Goal: Task Accomplishment & Management: Manage account settings

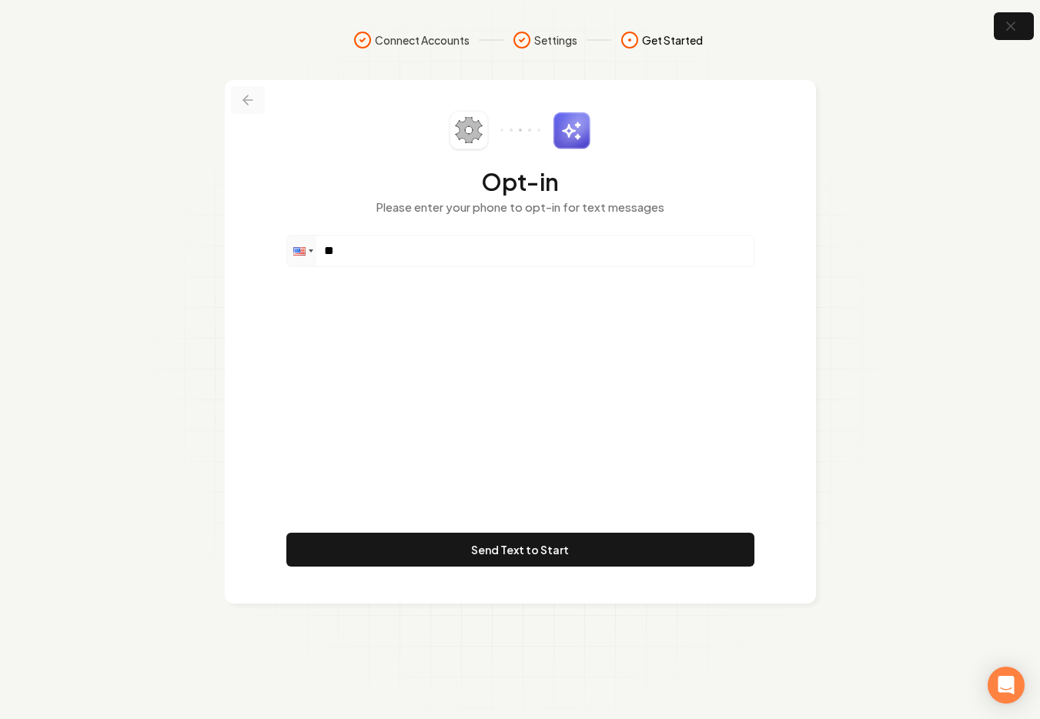
click at [246, 109] on button at bounding box center [248, 100] width 34 height 28
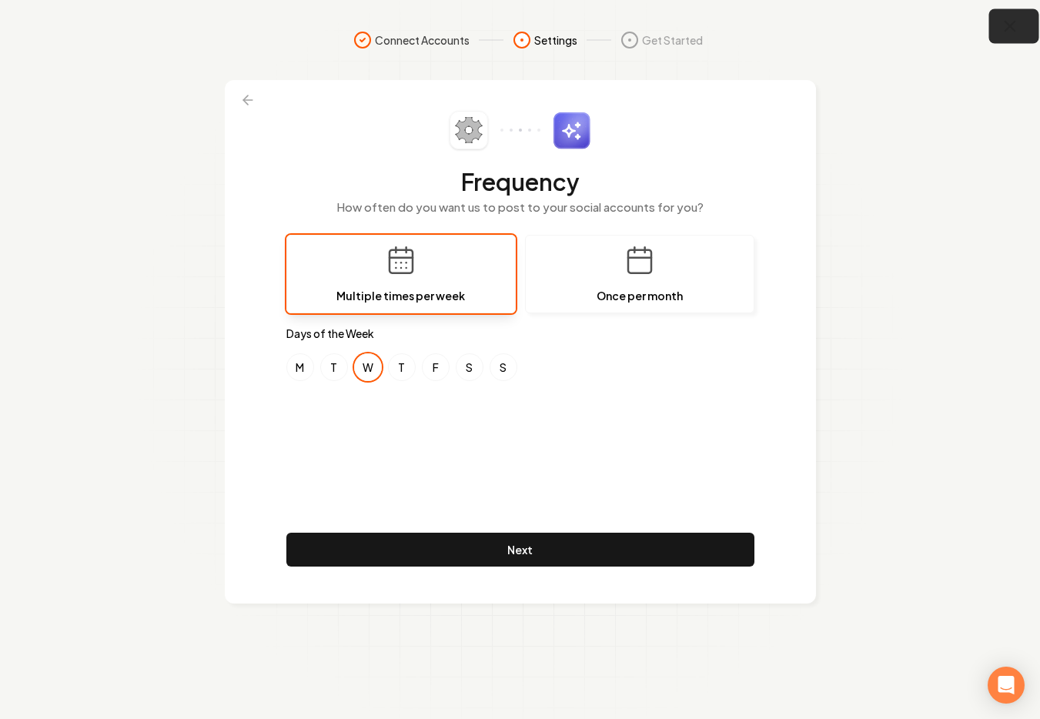
click at [1007, 25] on icon "button" at bounding box center [1010, 26] width 19 height 19
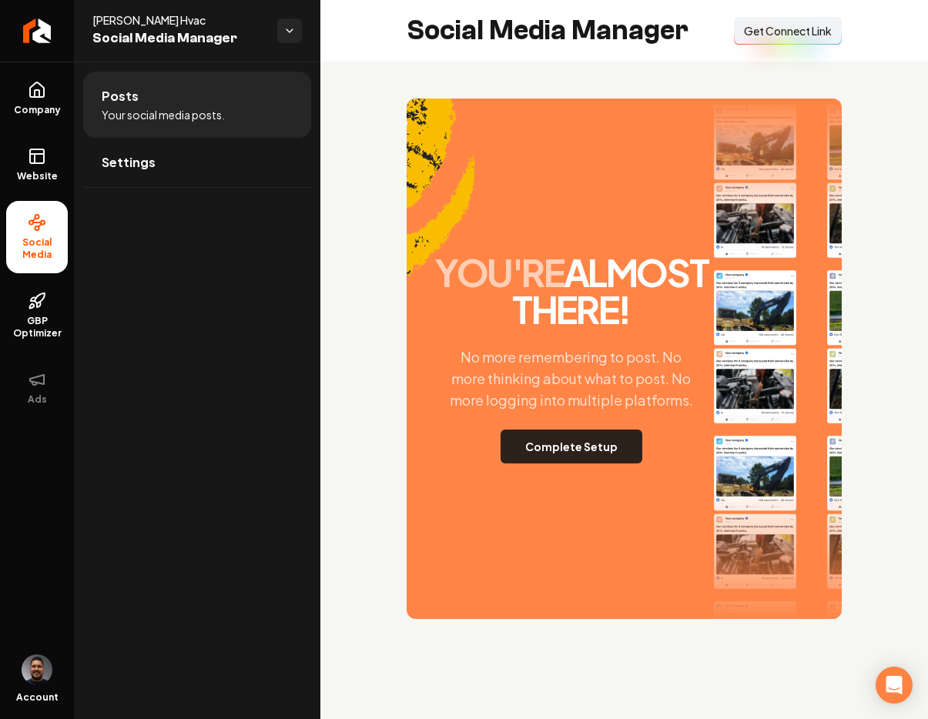
click at [560, 464] on button "Complete Setup" at bounding box center [572, 447] width 142 height 34
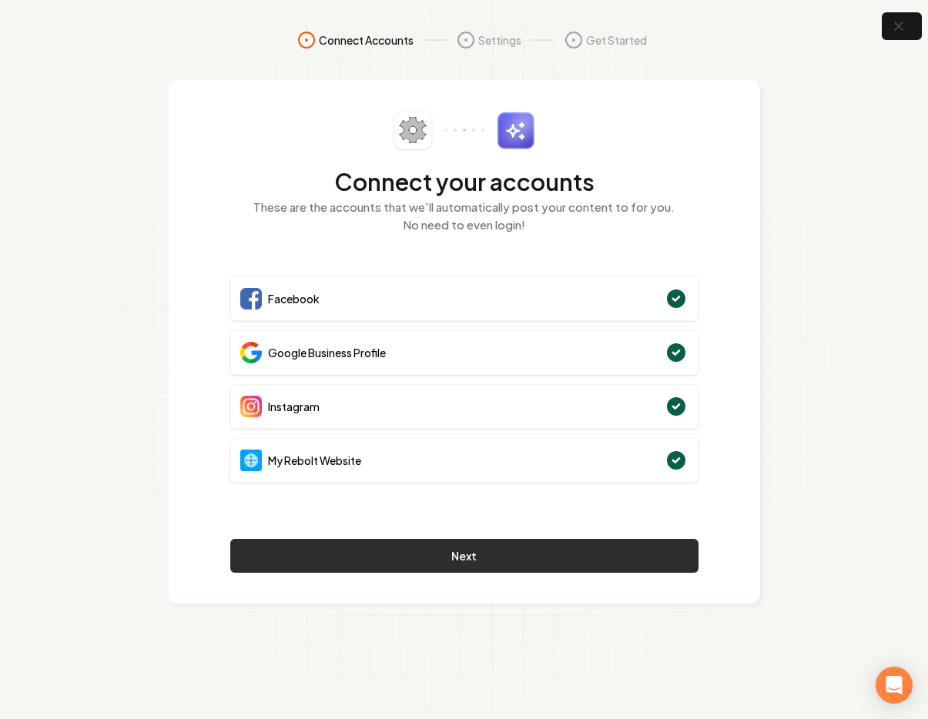
click at [443, 549] on button "Next" at bounding box center [464, 556] width 468 height 34
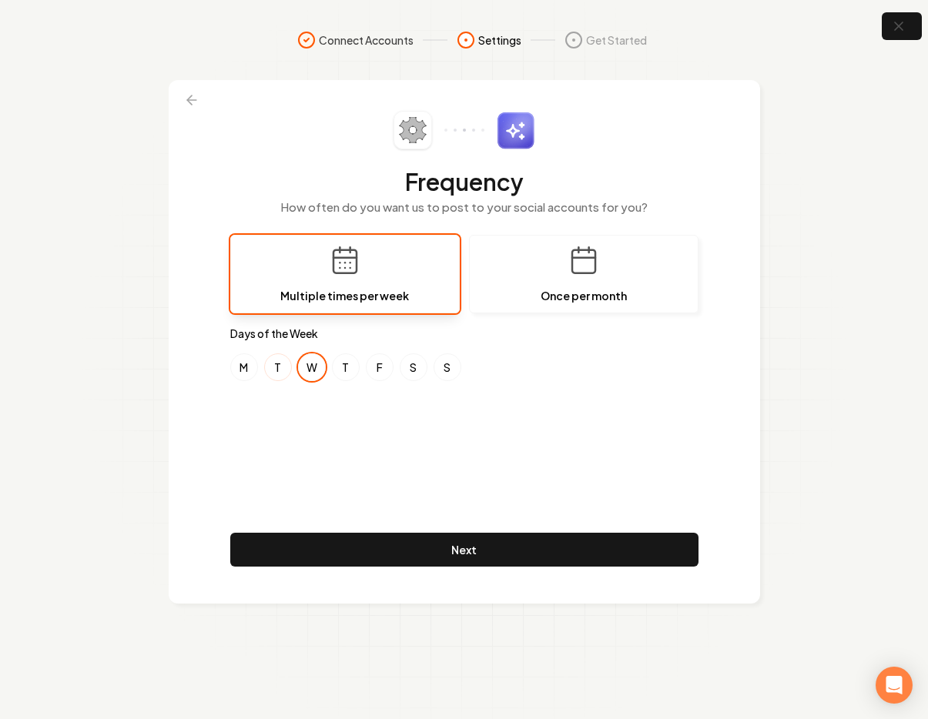
click at [275, 372] on button "T" at bounding box center [278, 367] width 28 height 28
click at [311, 375] on button "W" at bounding box center [312, 367] width 28 height 28
click at [345, 373] on button "T" at bounding box center [346, 367] width 28 height 28
click at [421, 370] on button "S" at bounding box center [414, 367] width 28 height 28
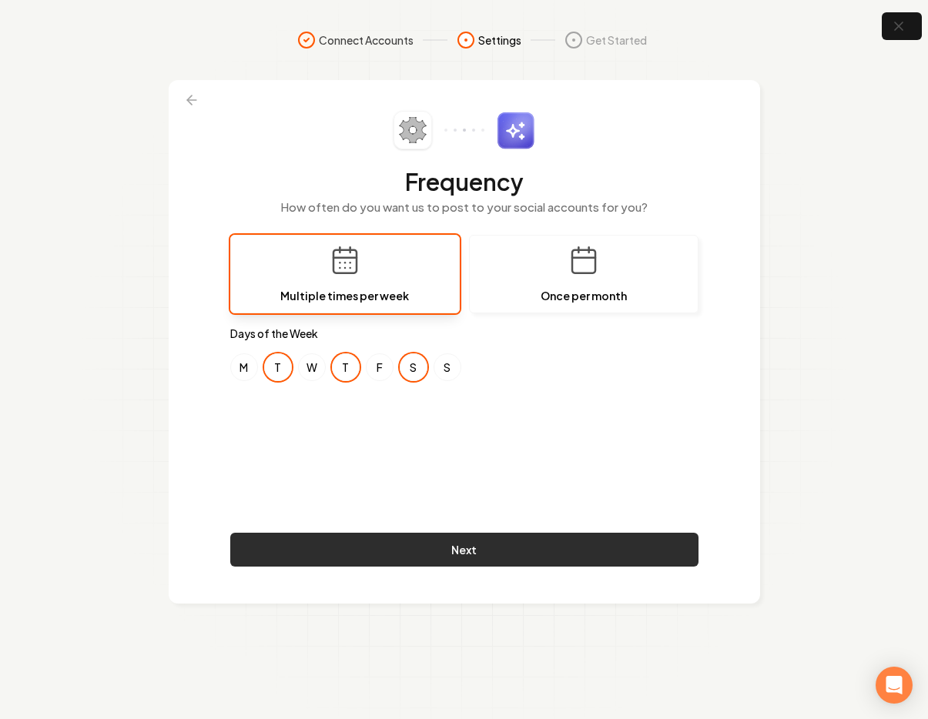
click at [445, 546] on button "Next" at bounding box center [464, 550] width 468 height 34
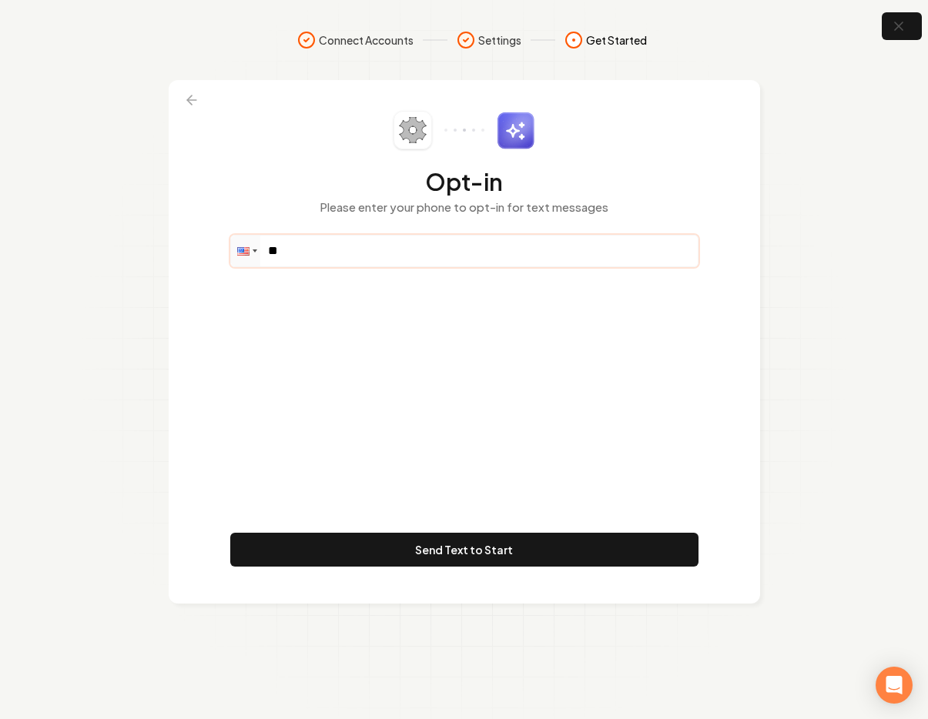
click at [315, 258] on input "**" at bounding box center [464, 251] width 467 height 31
paste input "**********"
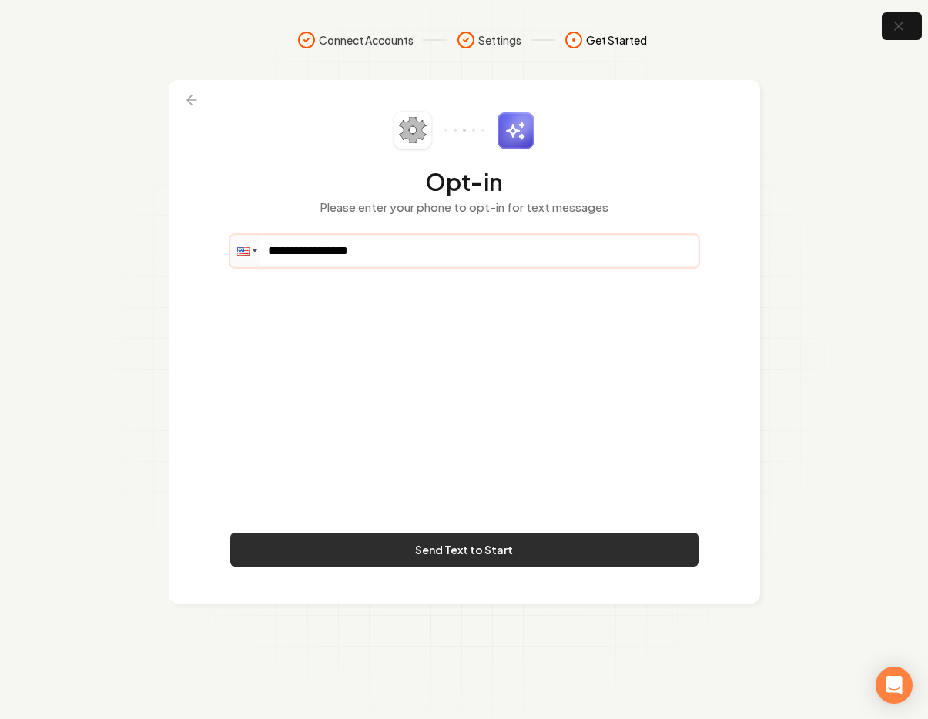
type input "**********"
click at [484, 563] on button "Send Text to Start" at bounding box center [464, 550] width 468 height 34
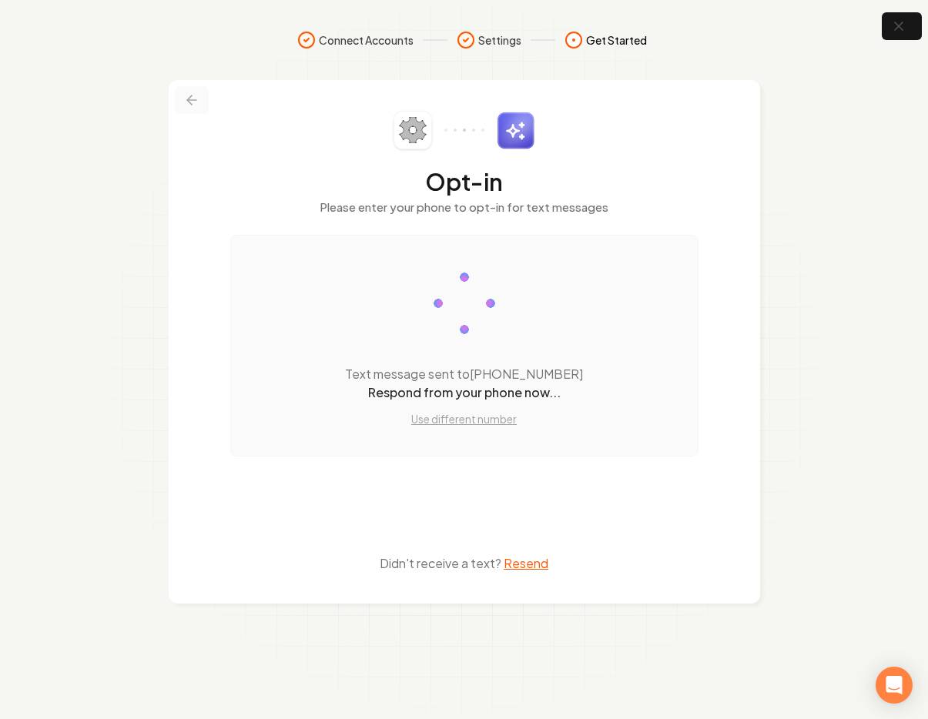
click at [189, 100] on icon at bounding box center [191, 100] width 9 height 0
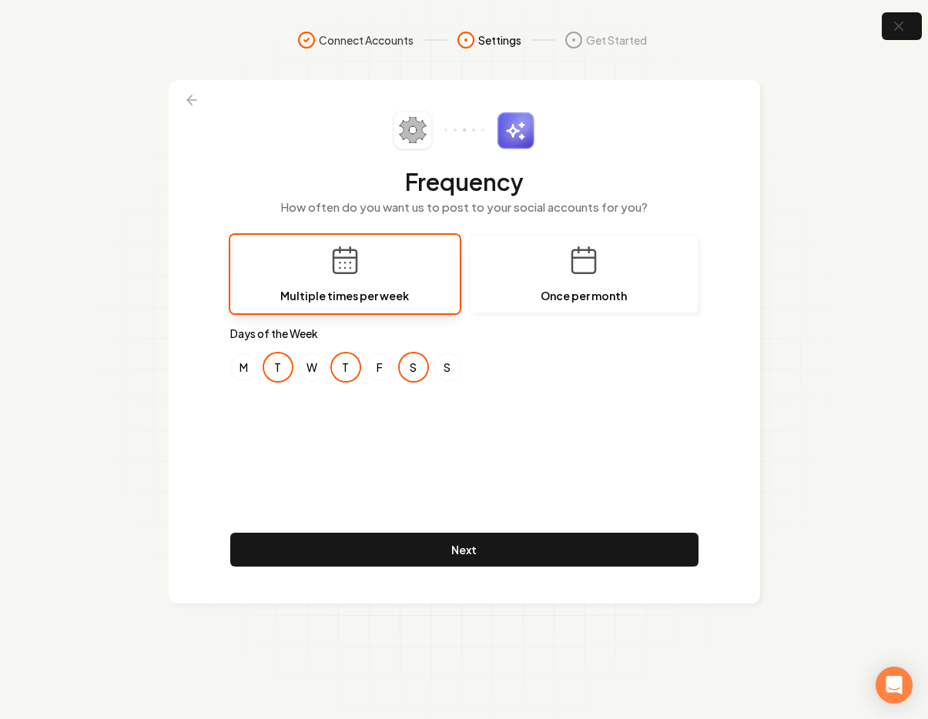
click at [198, 99] on icon at bounding box center [191, 99] width 15 height 15
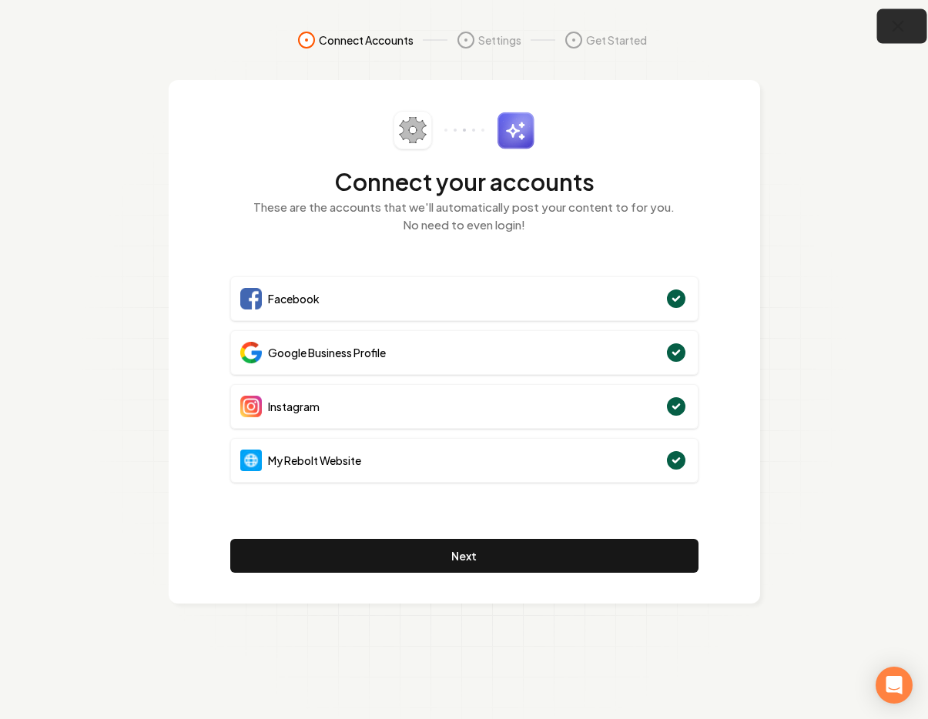
click at [890, 21] on icon "button" at bounding box center [898, 26] width 19 height 19
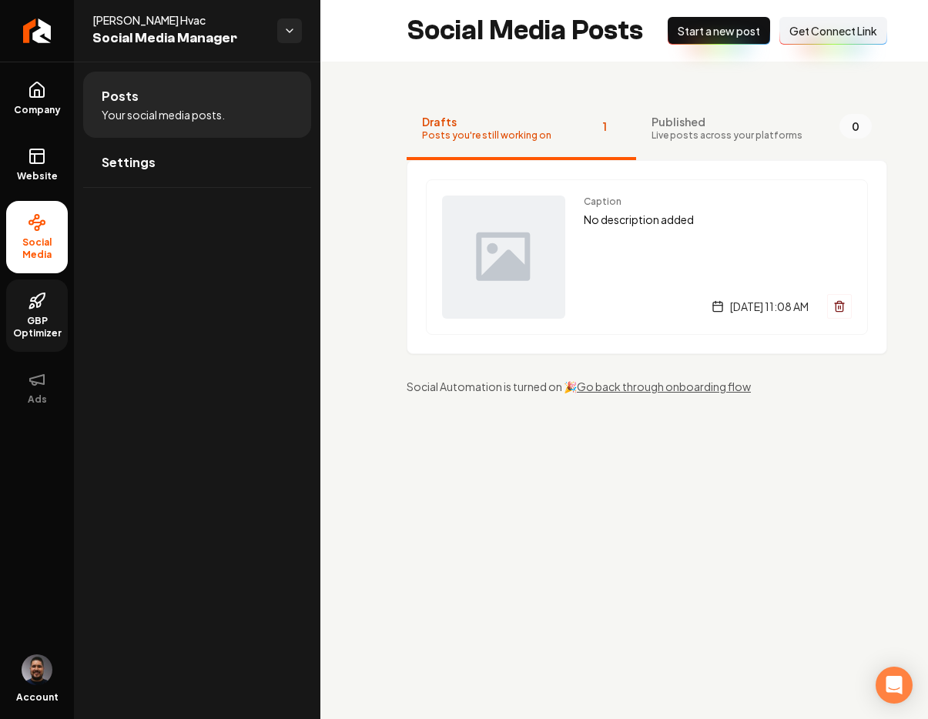
click at [49, 315] on span "GBP Optimizer" at bounding box center [37, 327] width 62 height 25
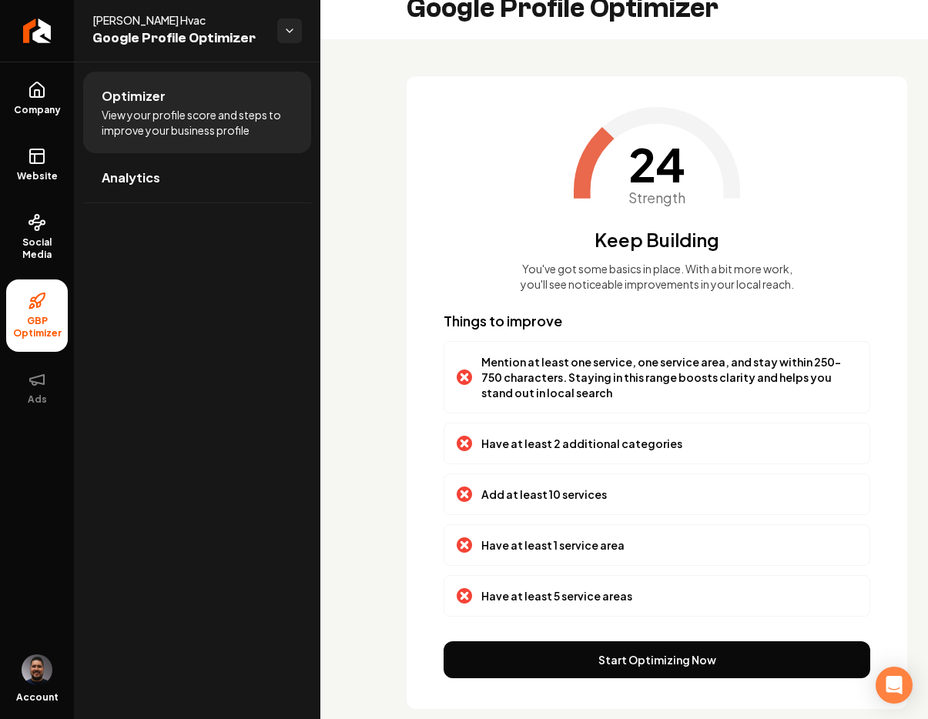
scroll to position [49, 0]
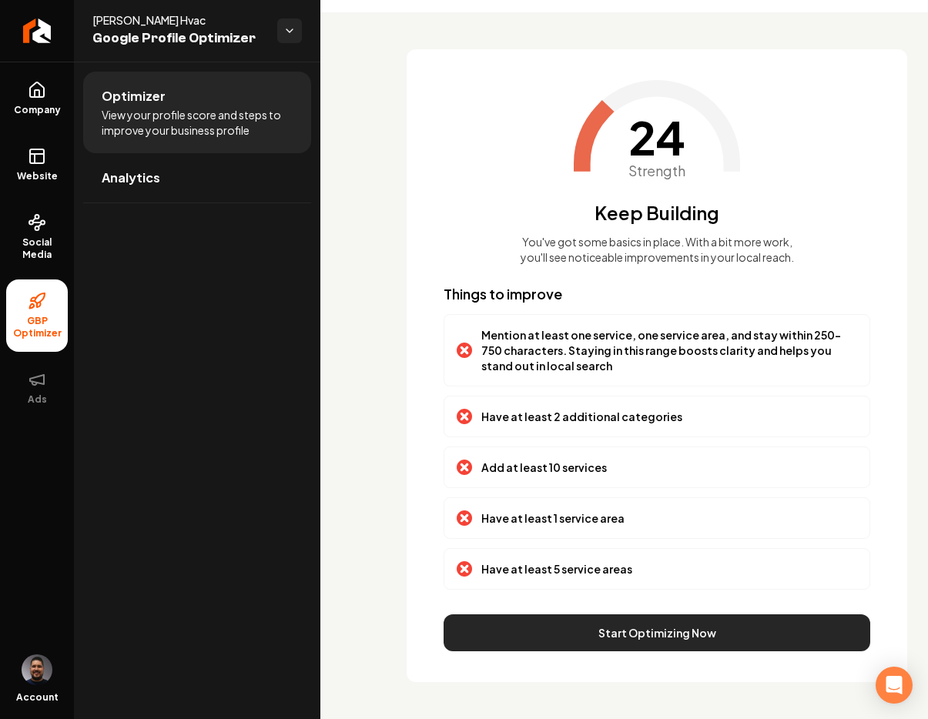
click at [569, 635] on button "Start Optimizing Now" at bounding box center [657, 633] width 427 height 37
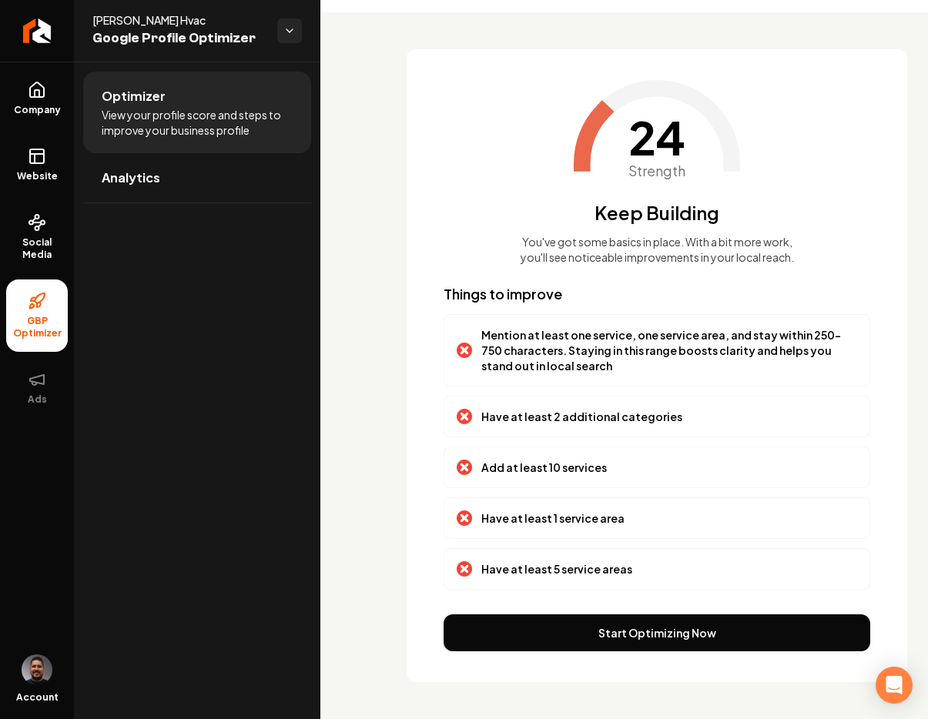
scroll to position [0, 0]
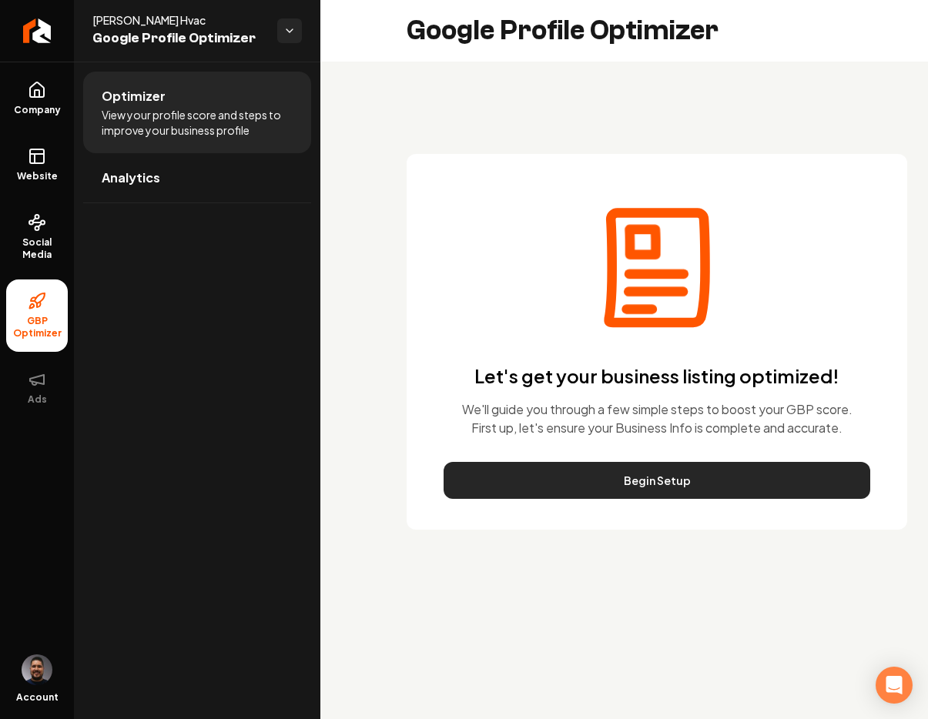
click at [569, 489] on button "Begin Setup" at bounding box center [657, 480] width 427 height 37
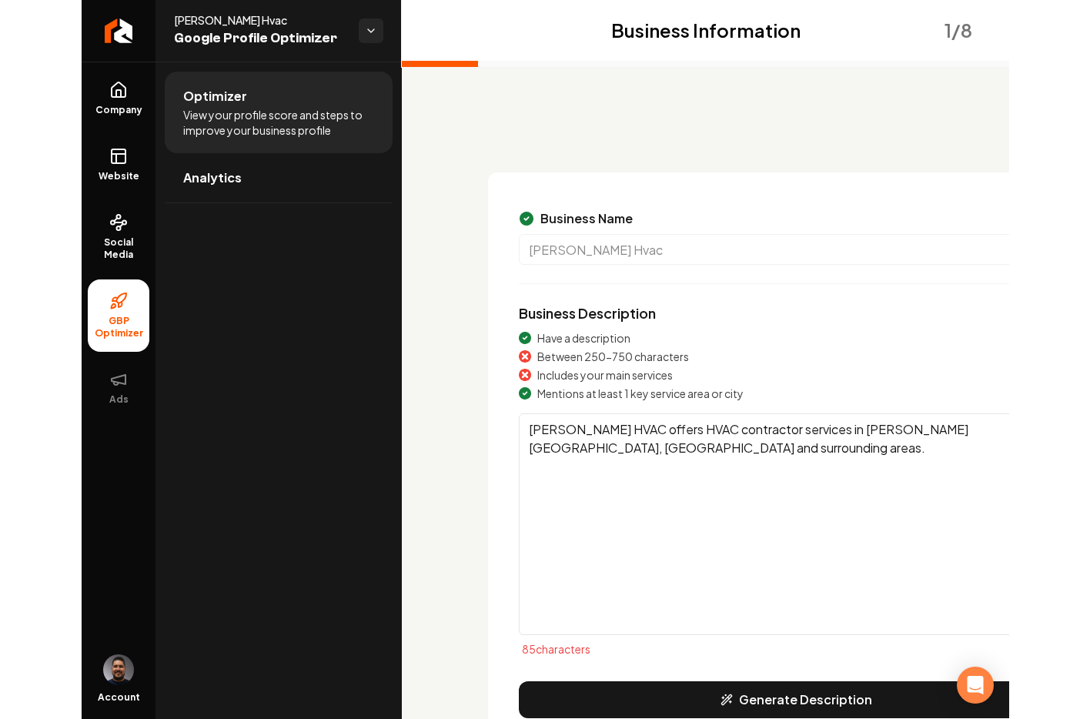
scroll to position [52, 0]
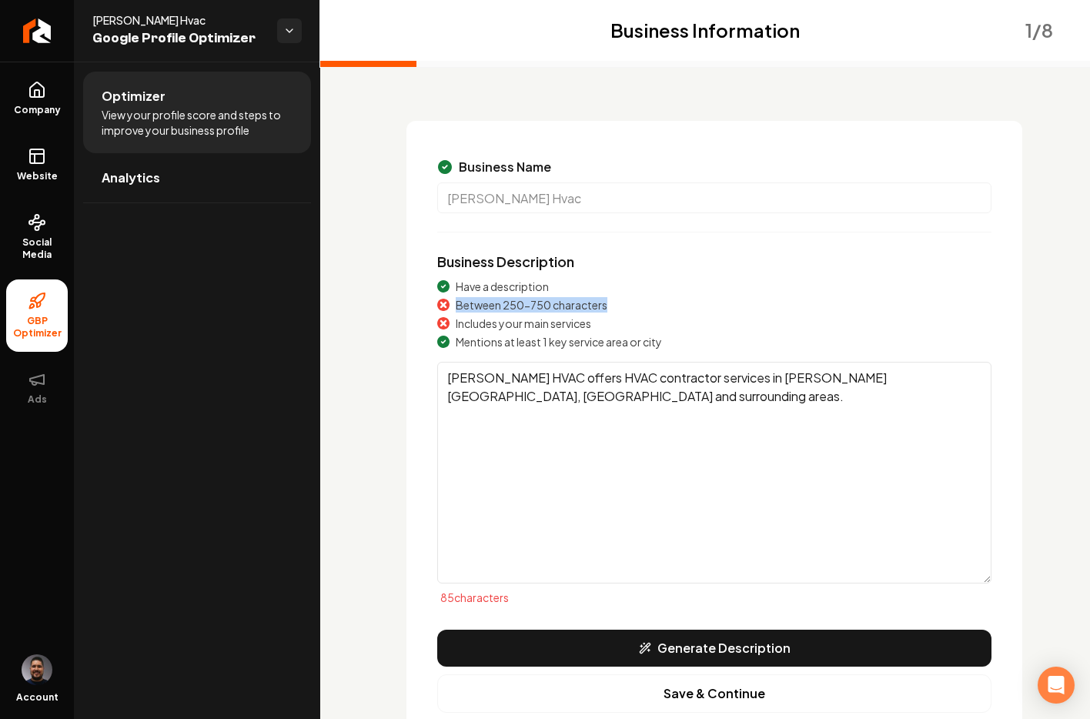
drag, startPoint x: 635, startPoint y: 312, endPoint x: 458, endPoint y: 296, distance: 177.0
click at [458, 297] on div "Between 250-750 characters" at bounding box center [714, 304] width 554 height 15
drag, startPoint x: 605, startPoint y: 329, endPoint x: 455, endPoint y: 317, distance: 149.8
click at [455, 317] on div "Includes your main services" at bounding box center [714, 323] width 554 height 15
click at [748, 643] on button "Generate Description" at bounding box center [714, 648] width 554 height 37
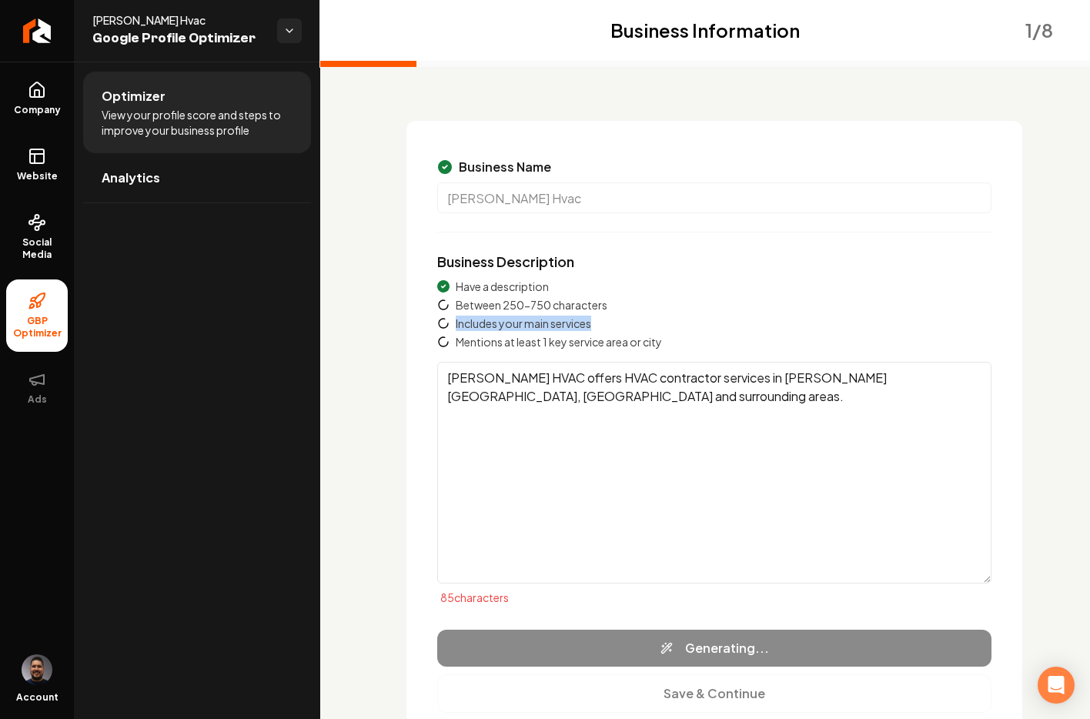
type textarea "[PERSON_NAME] HVAC is a trusted HVAC contractor based in [PERSON_NAME][GEOGRAPH…"
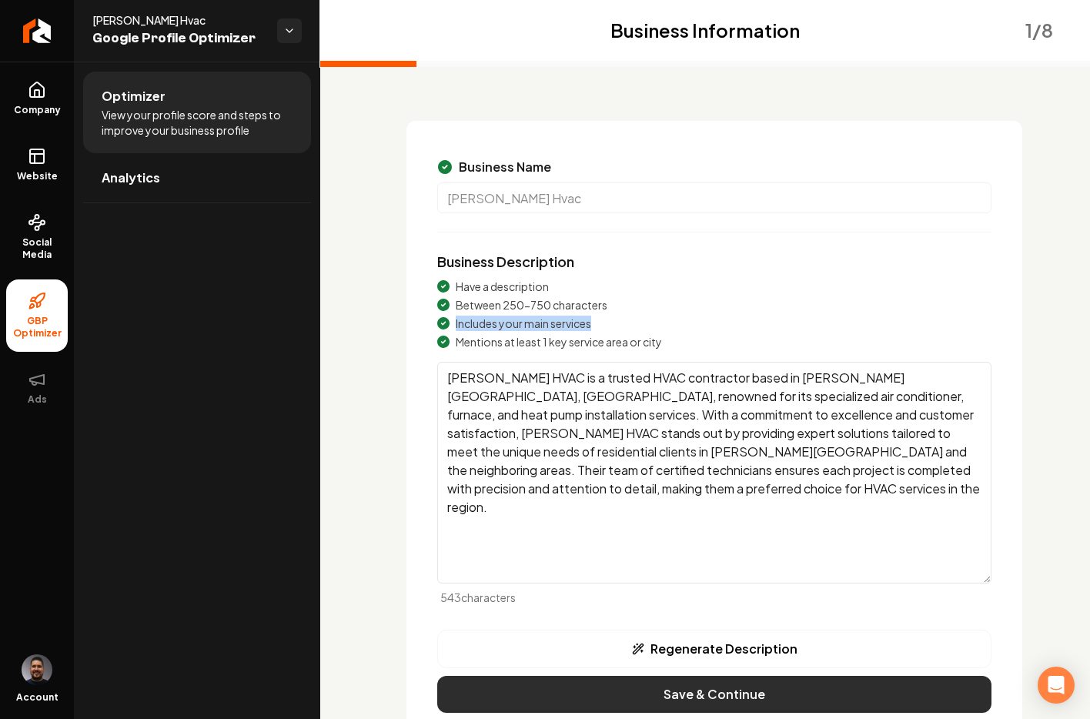
click at [695, 694] on button "Save & Continue" at bounding box center [714, 694] width 554 height 37
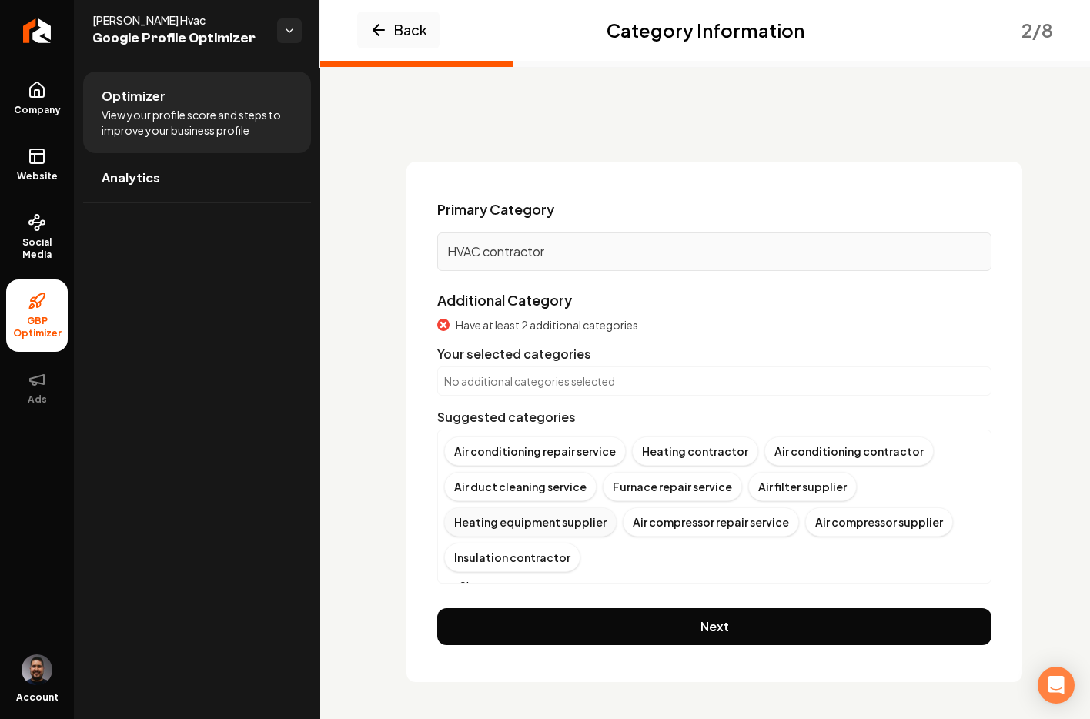
scroll to position [17, 0]
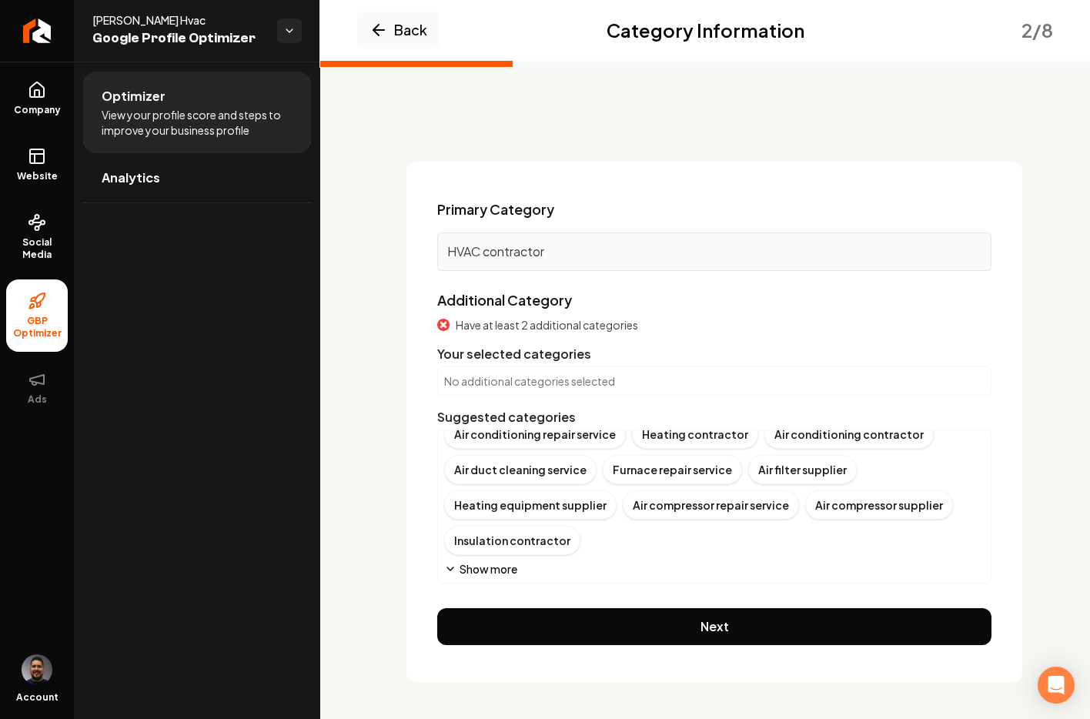
click at [484, 567] on button "Show more" at bounding box center [480, 568] width 73 height 15
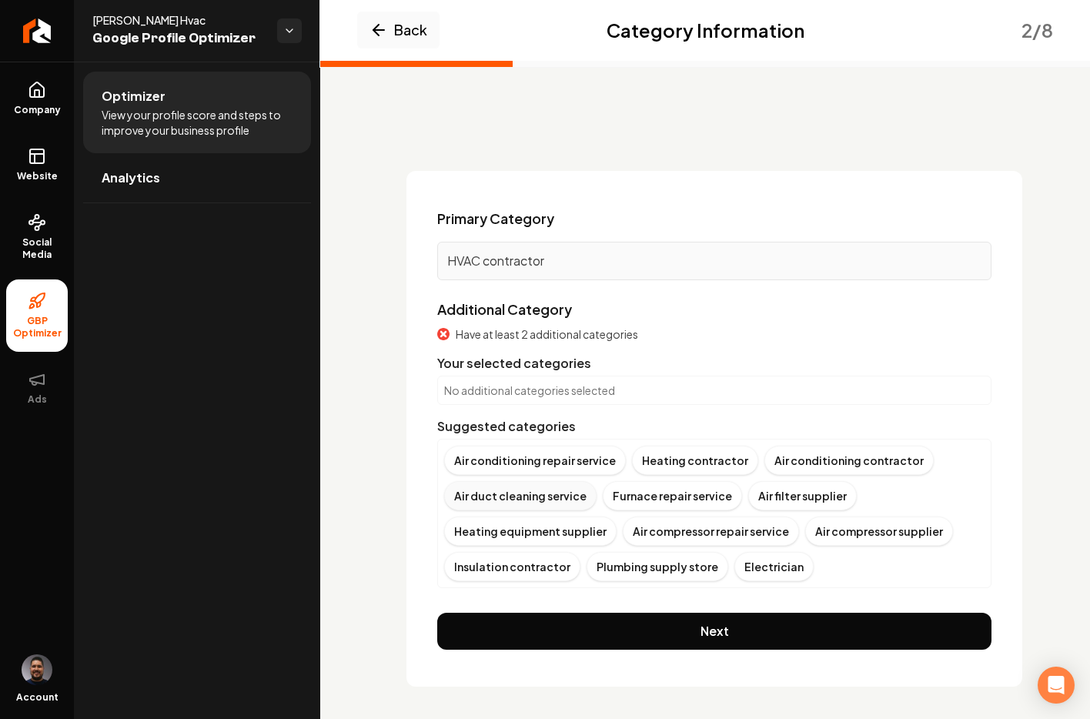
scroll to position [0, 0]
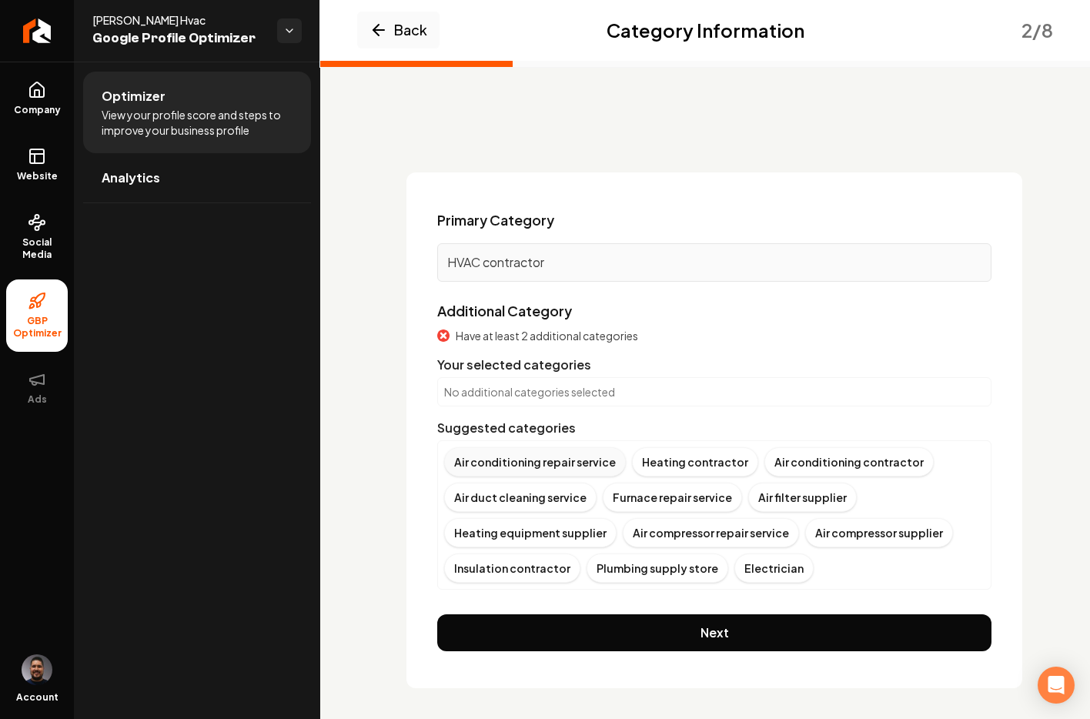
click at [536, 459] on div "Air conditioning repair service" at bounding box center [535, 461] width 182 height 29
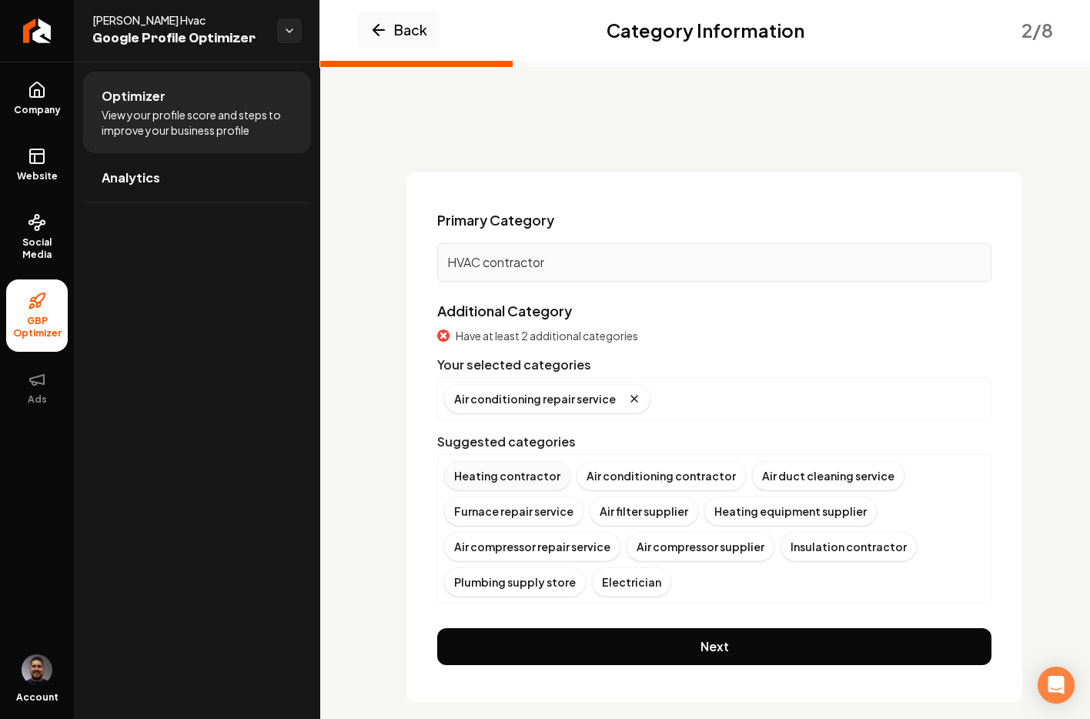
click at [545, 477] on div "Heating contractor" at bounding box center [507, 475] width 126 height 29
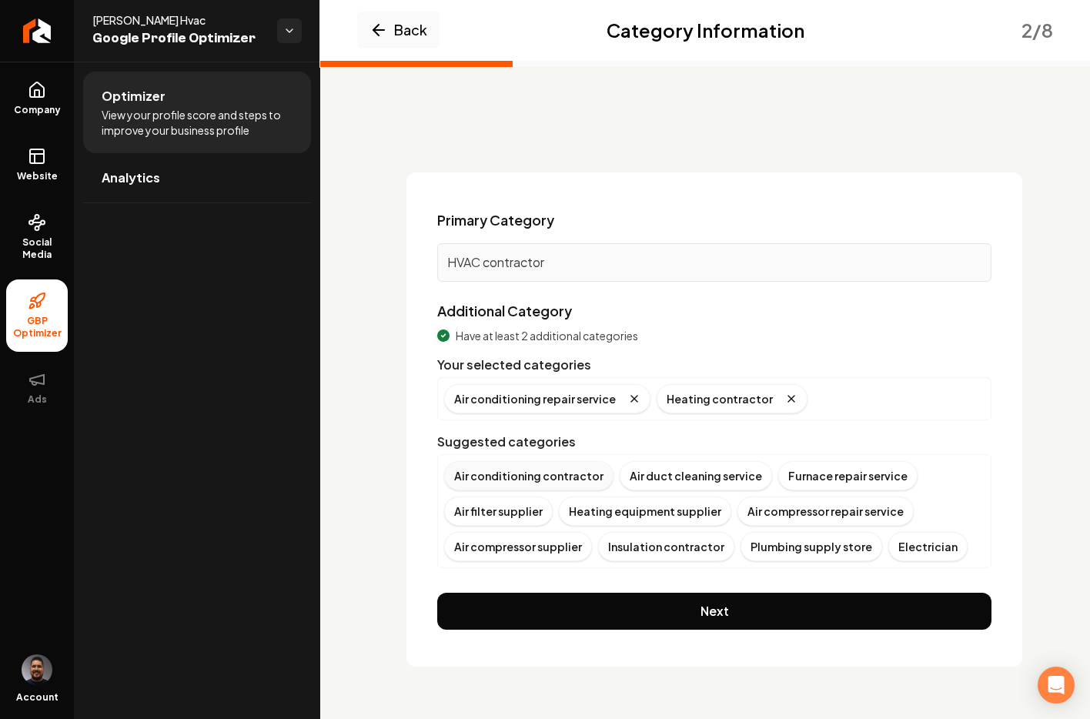
click at [534, 479] on div "Air conditioning contractor" at bounding box center [528, 475] width 169 height 29
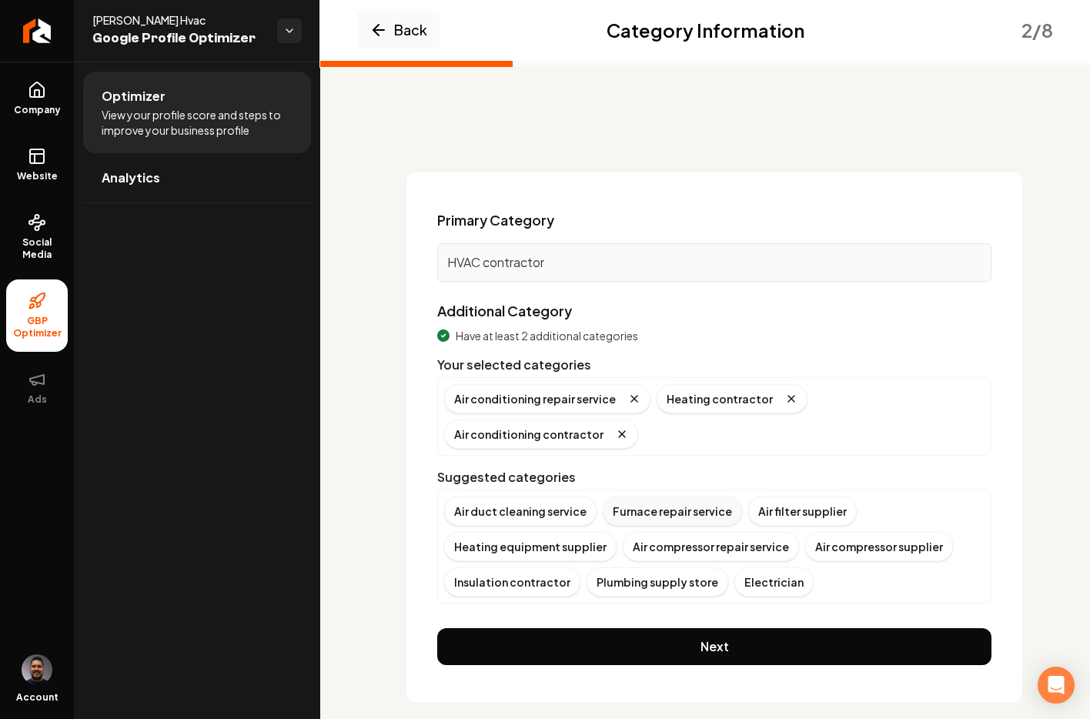
click at [659, 497] on div "Furnace repair service" at bounding box center [672, 511] width 139 height 29
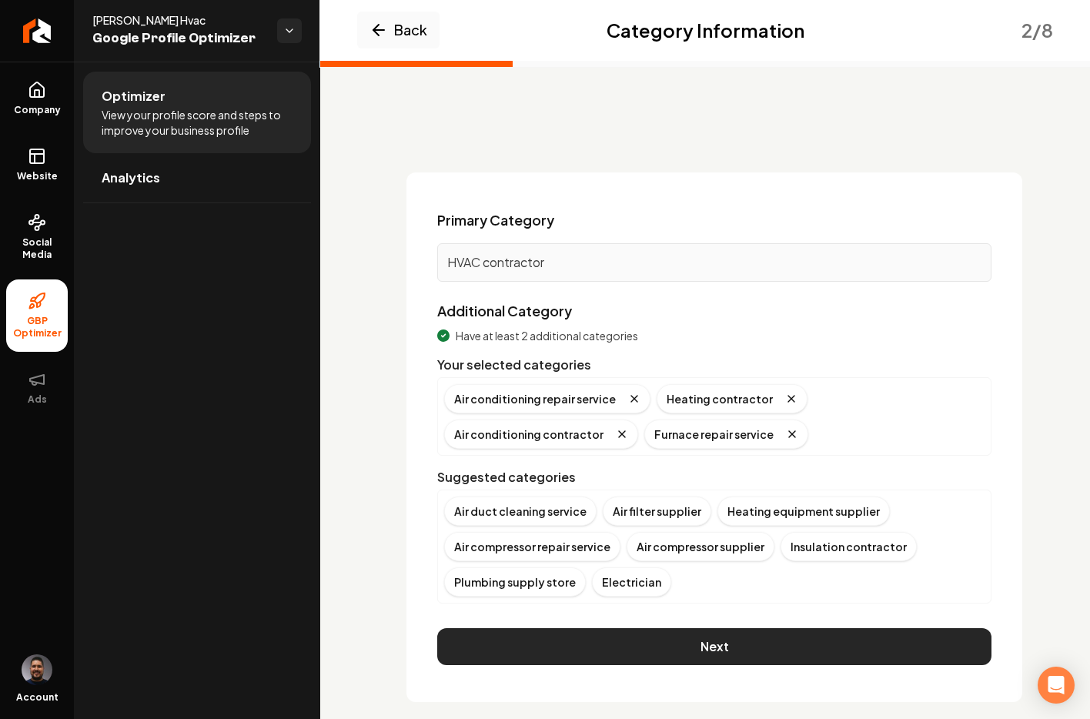
click at [659, 645] on button "Next" at bounding box center [714, 646] width 554 height 37
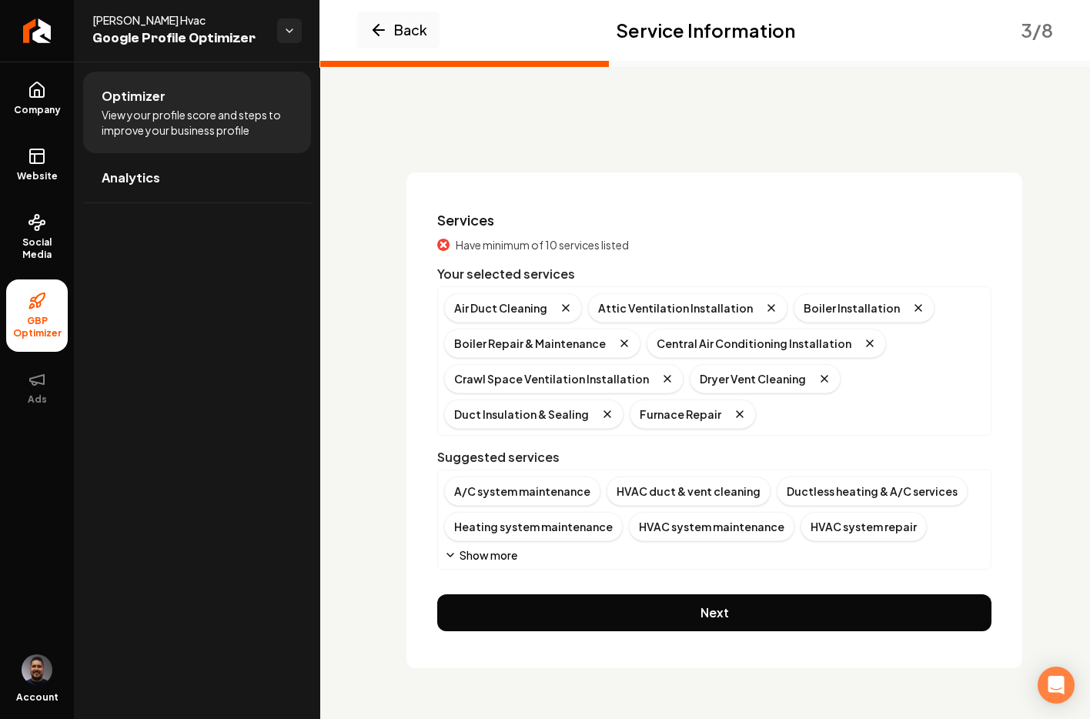
click at [446, 551] on icon "Main content area" at bounding box center [450, 555] width 12 height 12
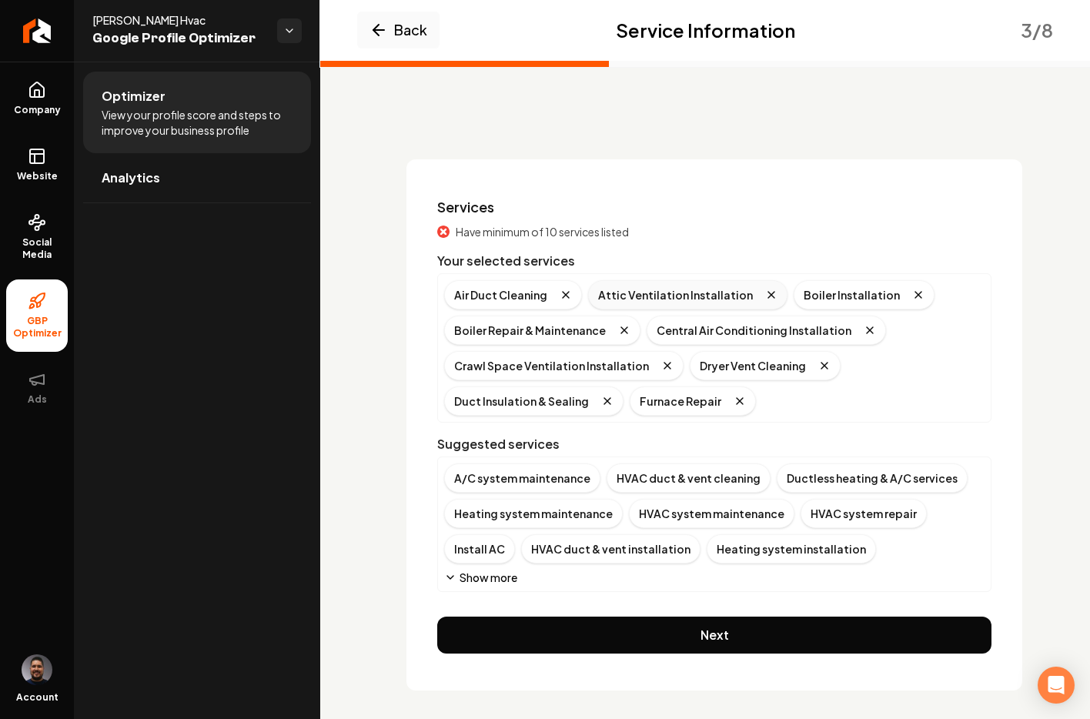
scroll to position [22, 0]
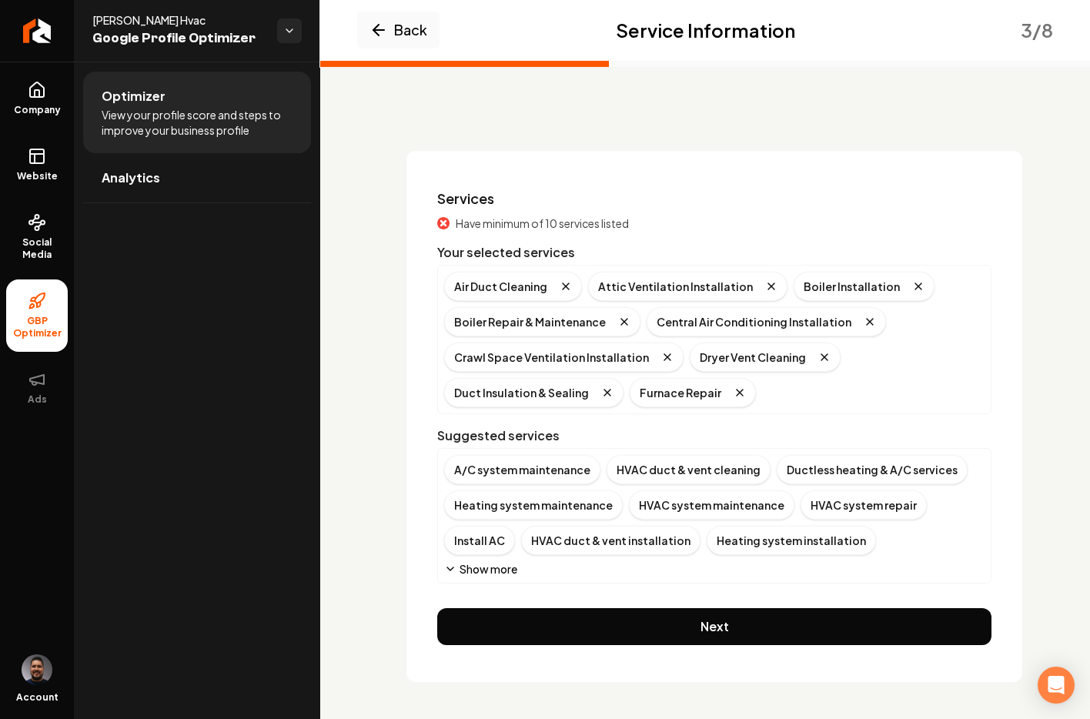
click at [483, 573] on button "Show more" at bounding box center [480, 568] width 73 height 15
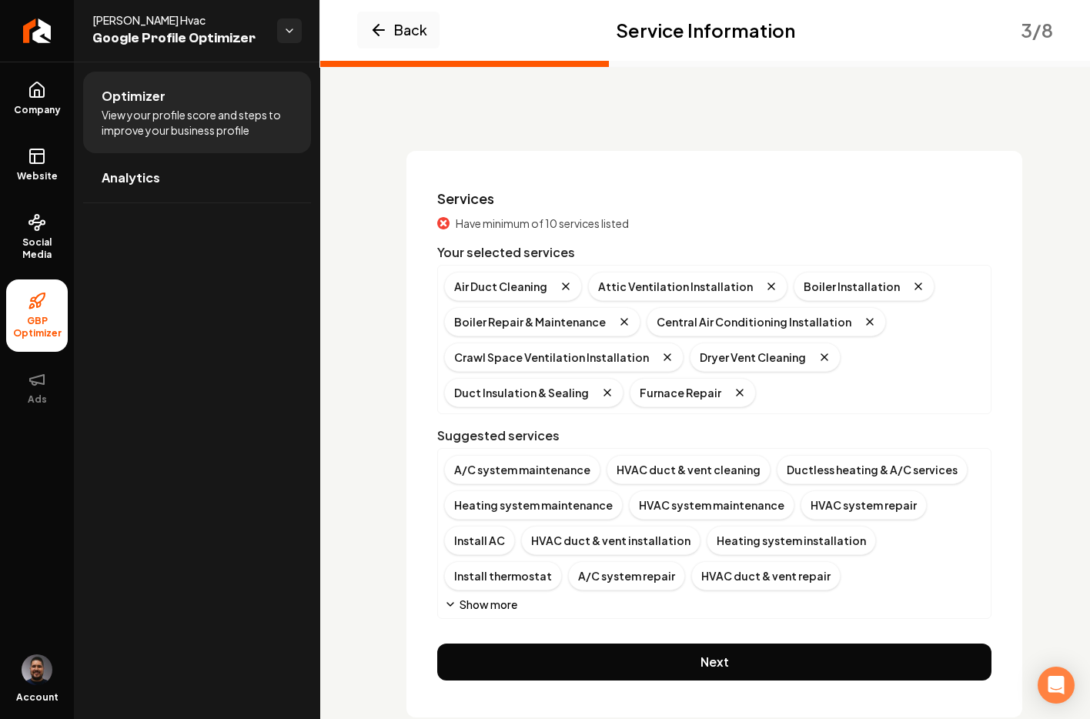
click at [456, 606] on icon "Main content area" at bounding box center [450, 604] width 12 height 12
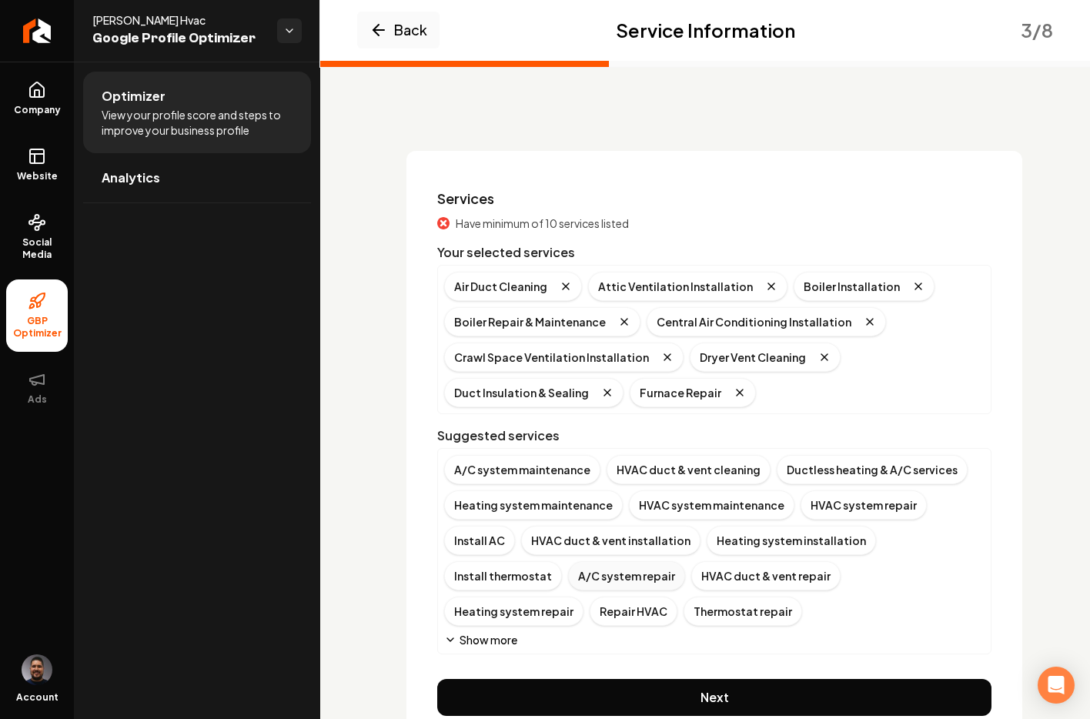
click at [568, 573] on div "A/C system repair" at bounding box center [626, 575] width 117 height 29
click at [506, 467] on div "A/C system maintenance" at bounding box center [522, 469] width 156 height 29
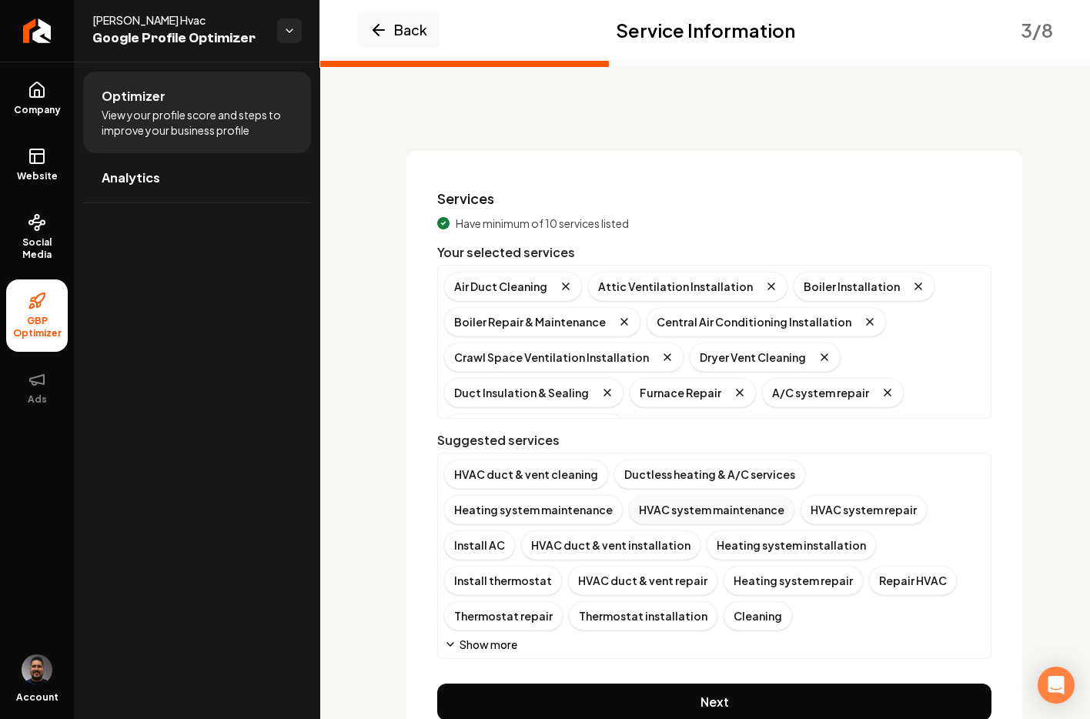
click at [629, 506] on div "HVAC system maintenance" at bounding box center [712, 509] width 166 height 29
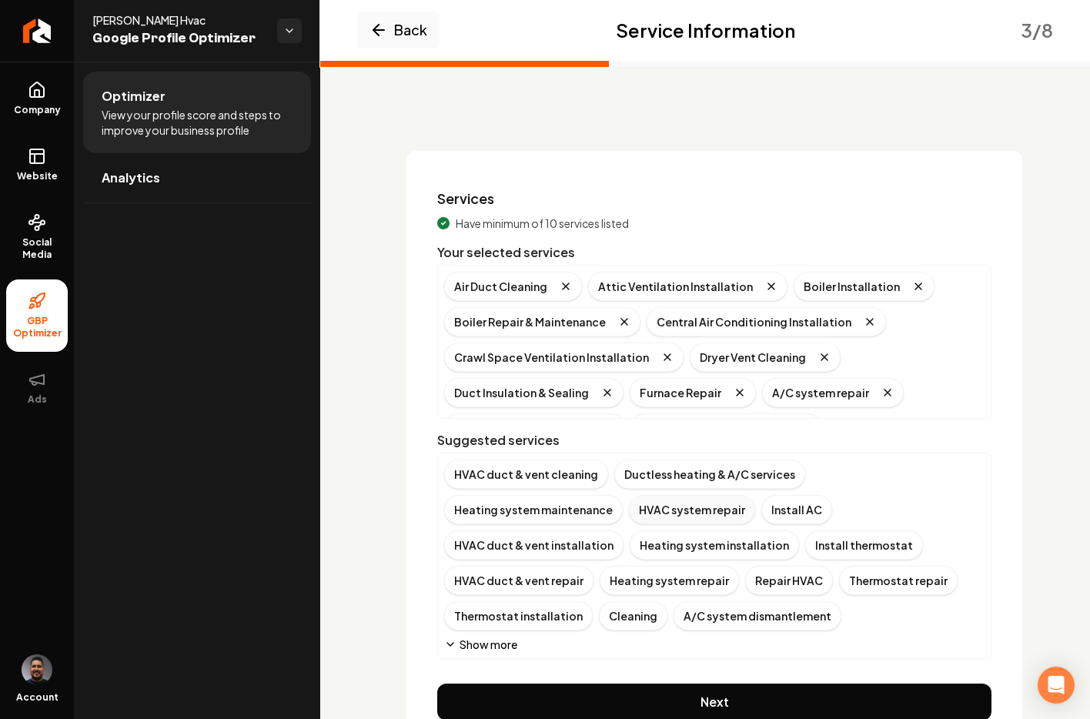
click at [629, 507] on div "HVAC system repair" at bounding box center [692, 509] width 126 height 29
click at [629, 510] on div "Install AC" at bounding box center [664, 509] width 71 height 29
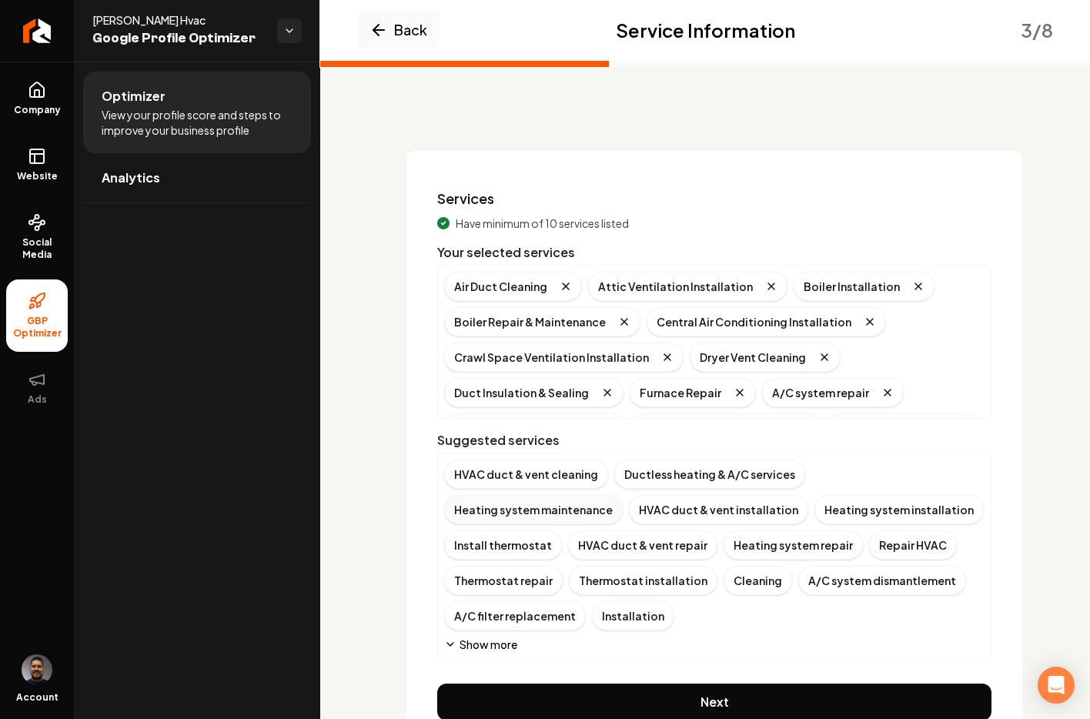
click at [623, 495] on div "Heating system maintenance" at bounding box center [533, 509] width 179 height 29
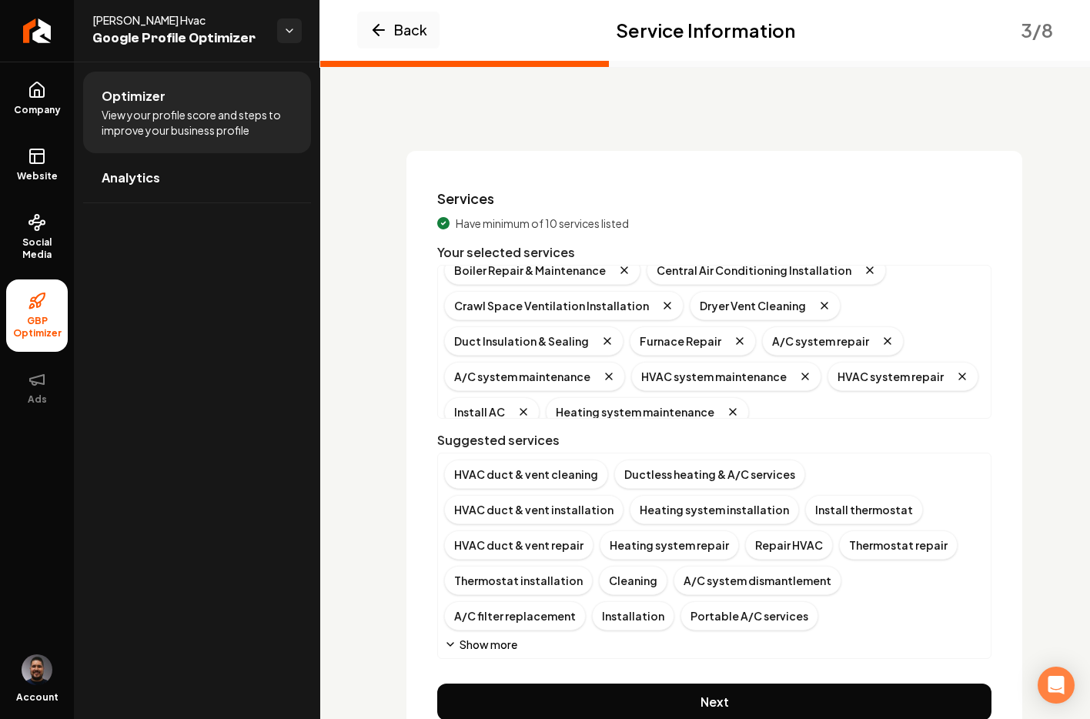
scroll to position [66, 0]
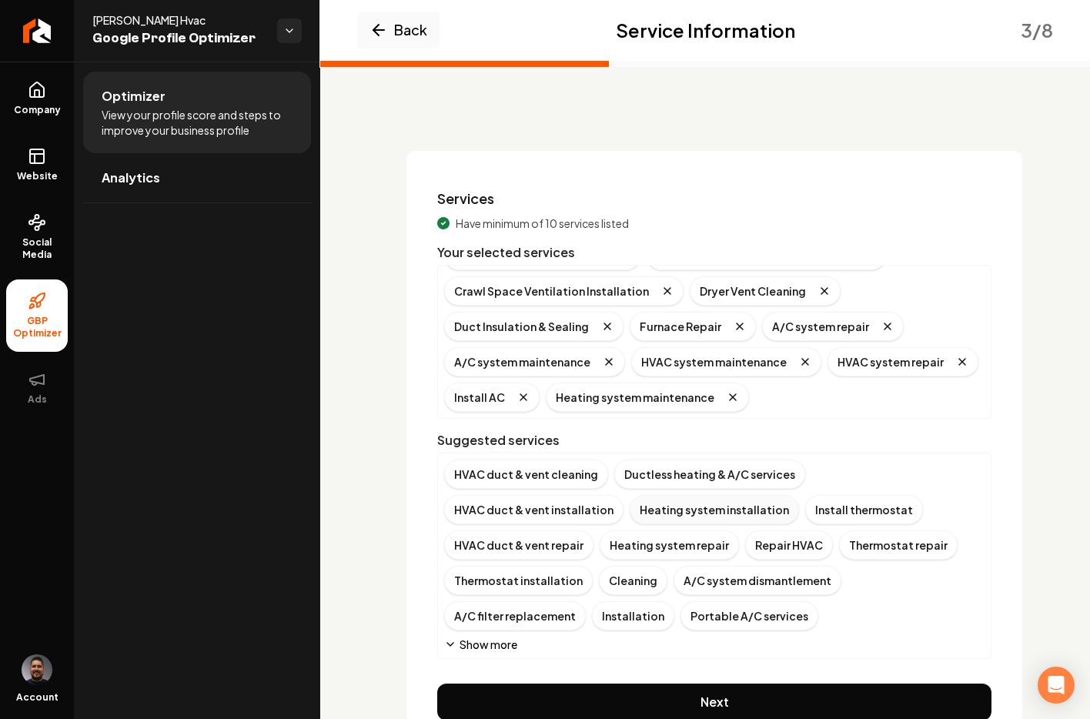
click at [630, 517] on div "Heating system installation" at bounding box center [714, 509] width 169 height 29
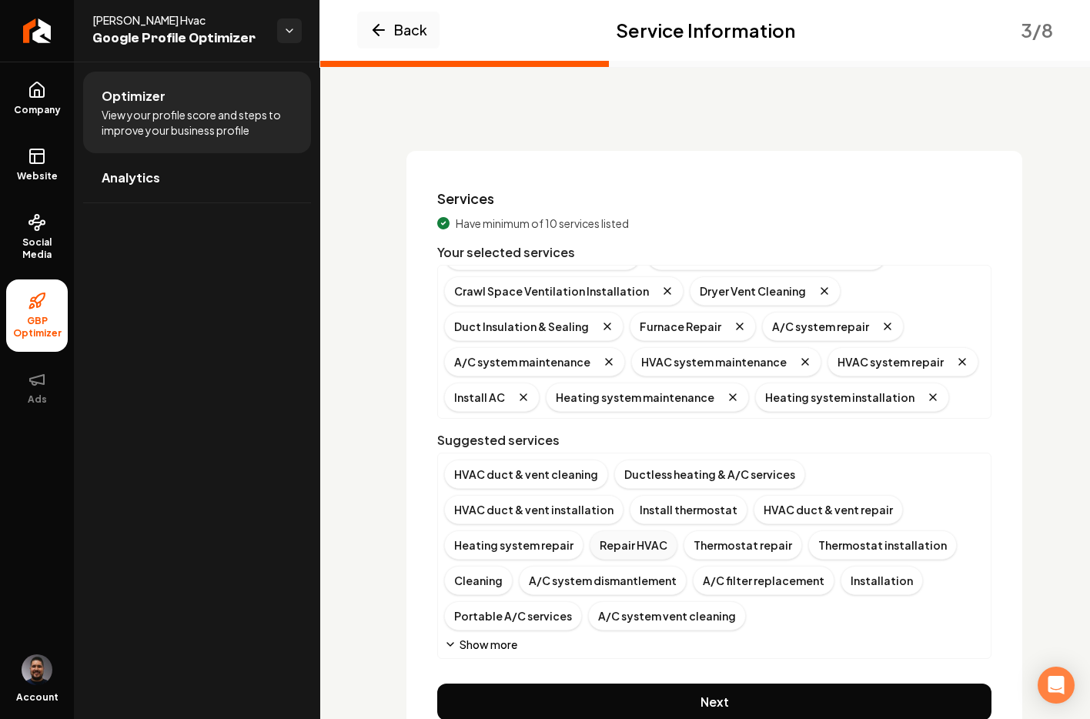
click at [678, 531] on div "Repair HVAC" at bounding box center [634, 545] width 88 height 29
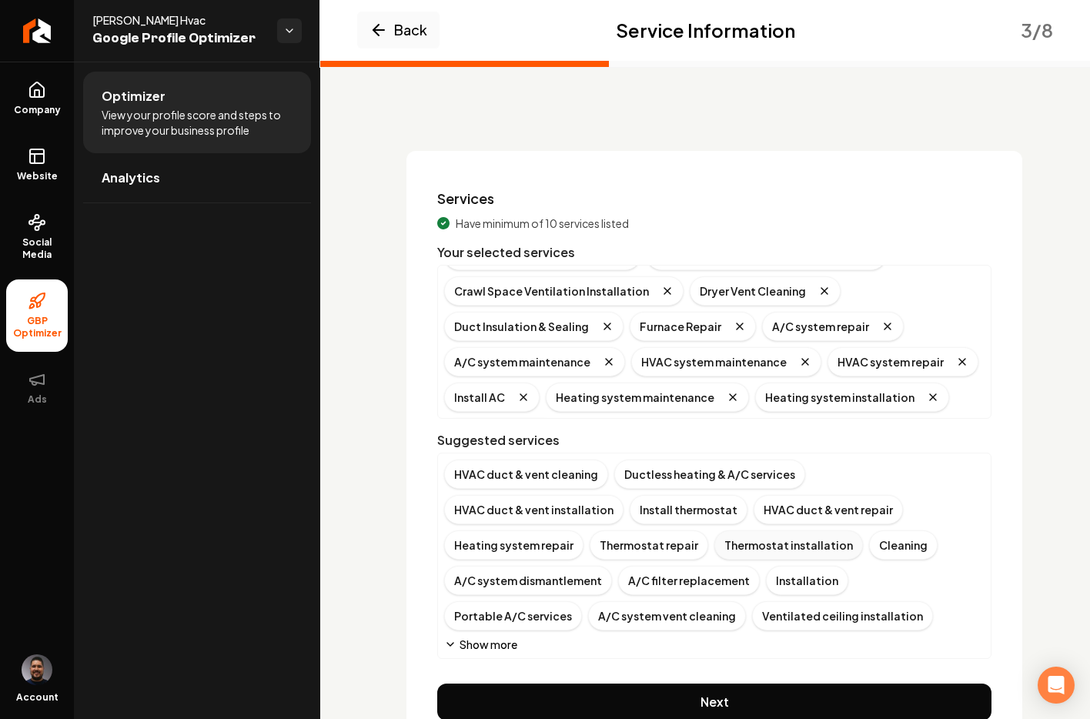
click at [715, 549] on div "Thermostat installation" at bounding box center [789, 545] width 149 height 29
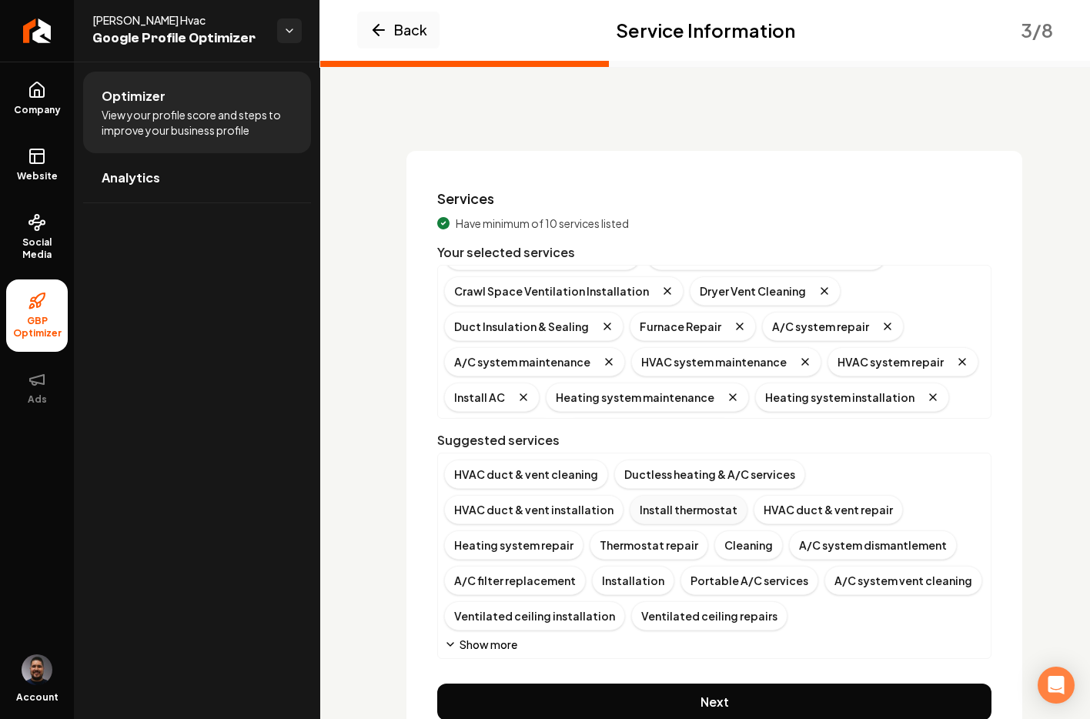
click at [630, 515] on div "Install thermostat" at bounding box center [689, 509] width 118 height 29
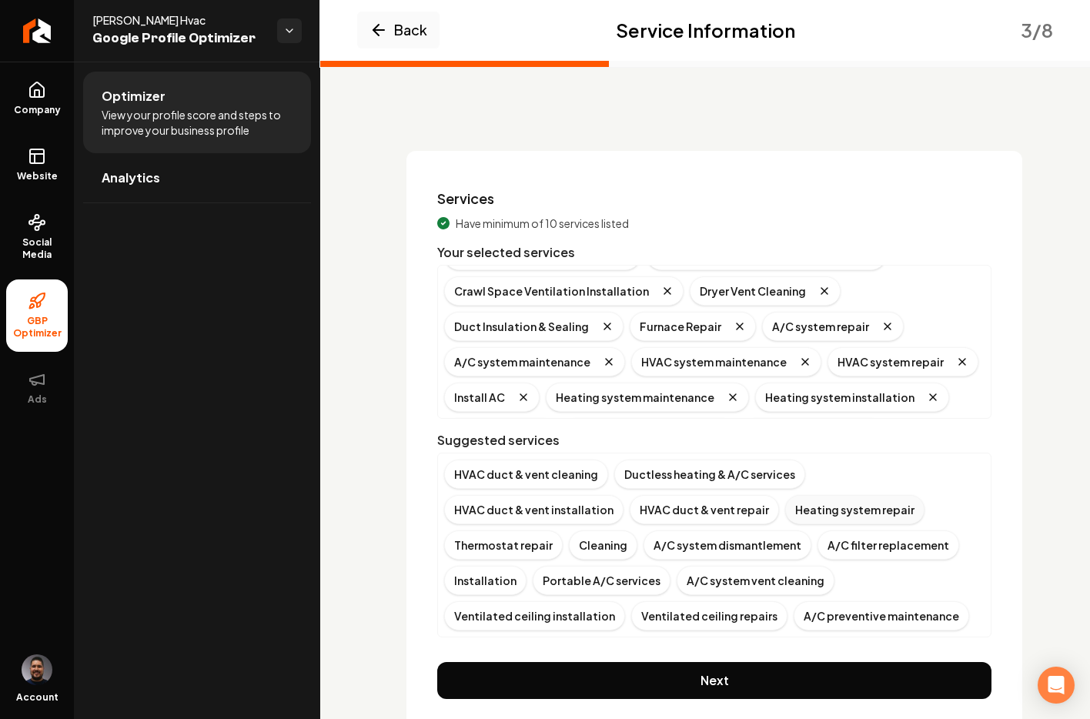
click at [785, 506] on div "Heating system repair" at bounding box center [854, 509] width 139 height 29
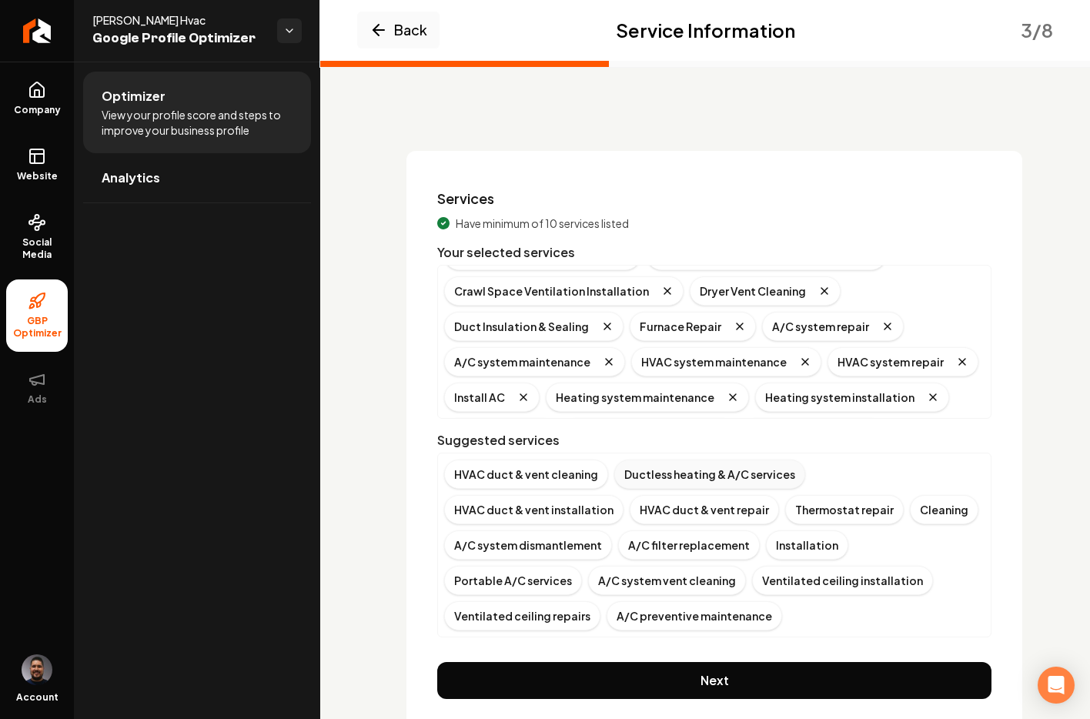
click at [649, 474] on div "Ductless heating & A/C services" at bounding box center [710, 474] width 191 height 29
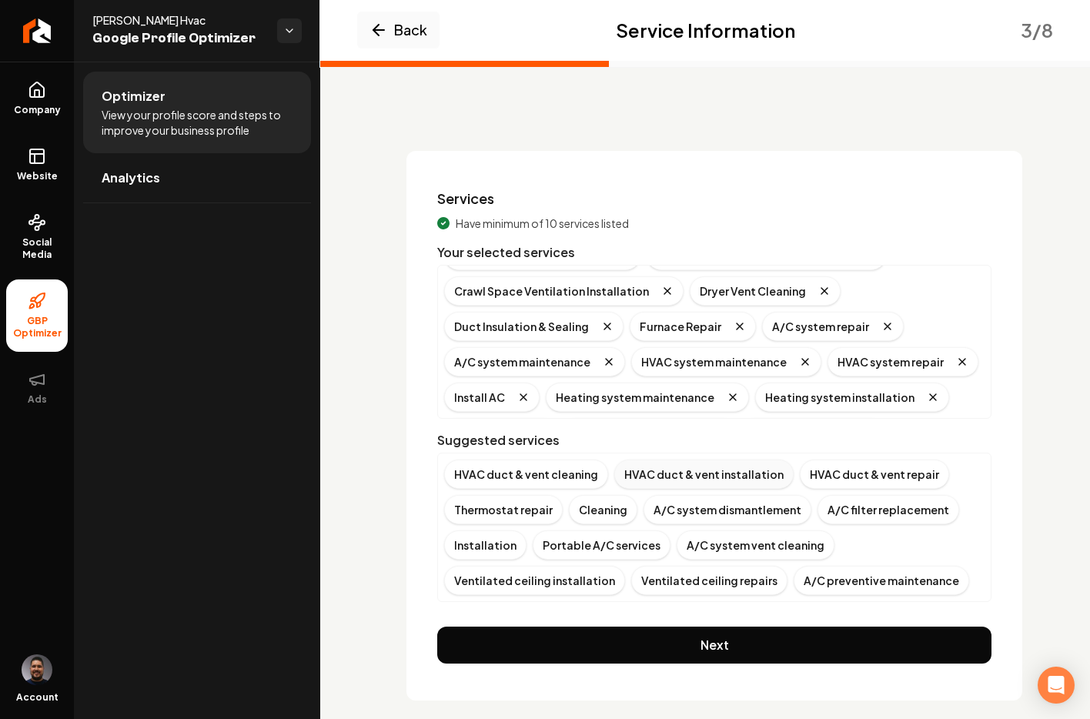
click at [666, 479] on div "HVAC duct & vent installation" at bounding box center [704, 474] width 179 height 29
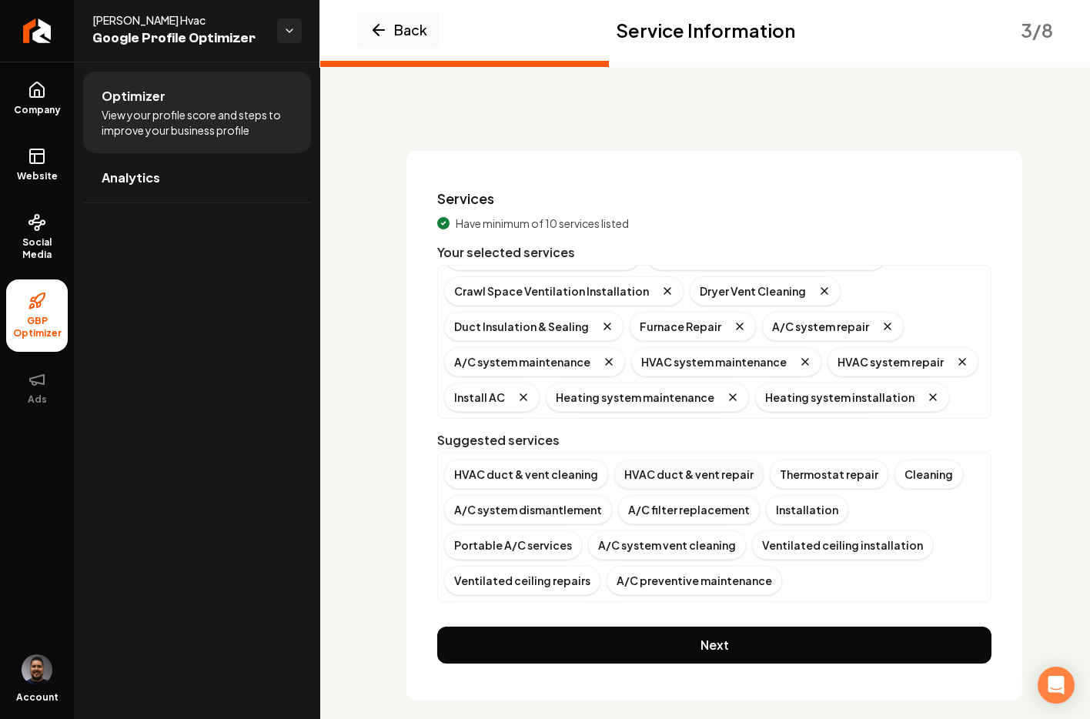
click at [675, 479] on div "HVAC duct & vent repair" at bounding box center [689, 474] width 149 height 29
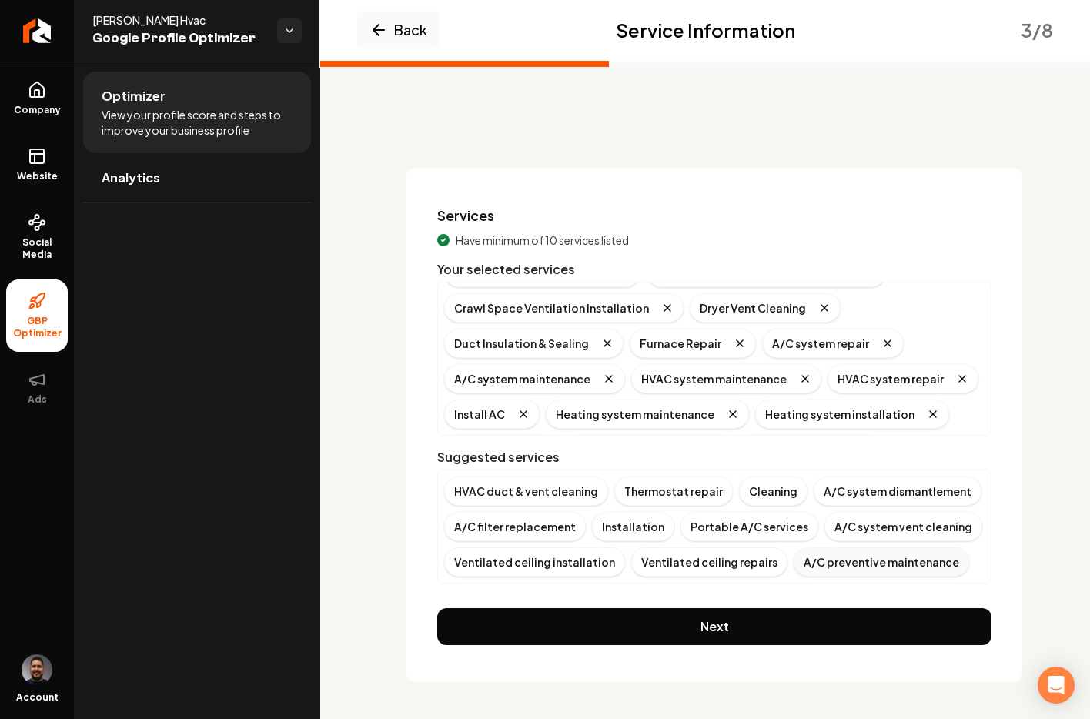
click at [822, 568] on div "A/C preventive maintenance" at bounding box center [882, 562] width 176 height 29
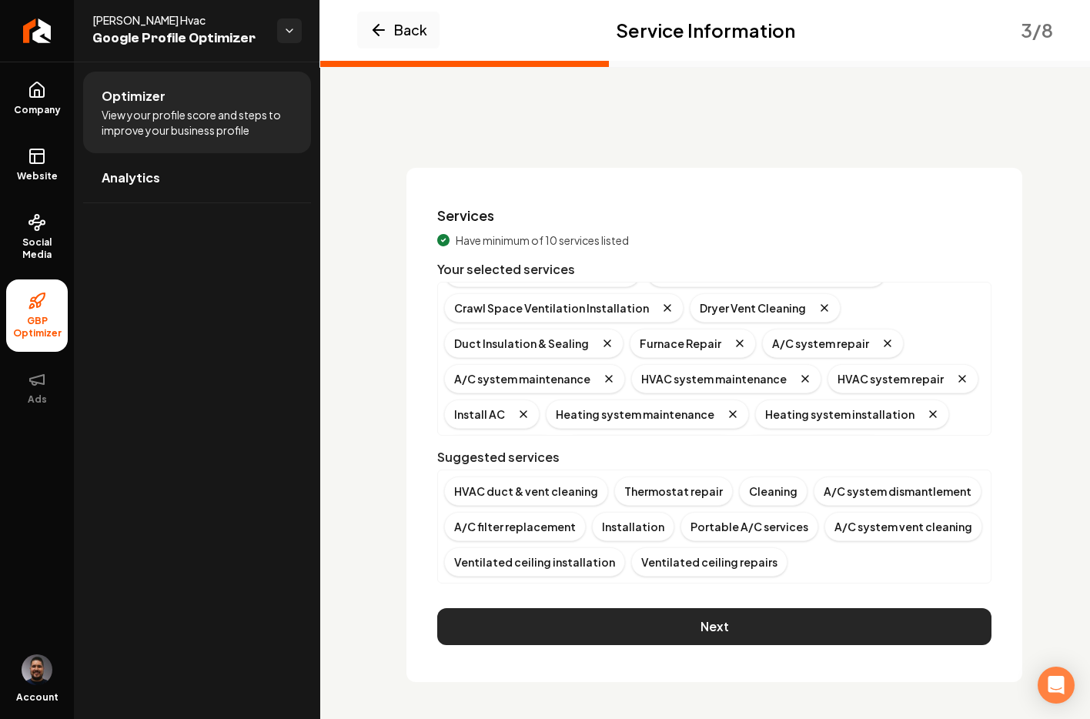
click at [678, 621] on button "Next" at bounding box center [714, 626] width 554 height 37
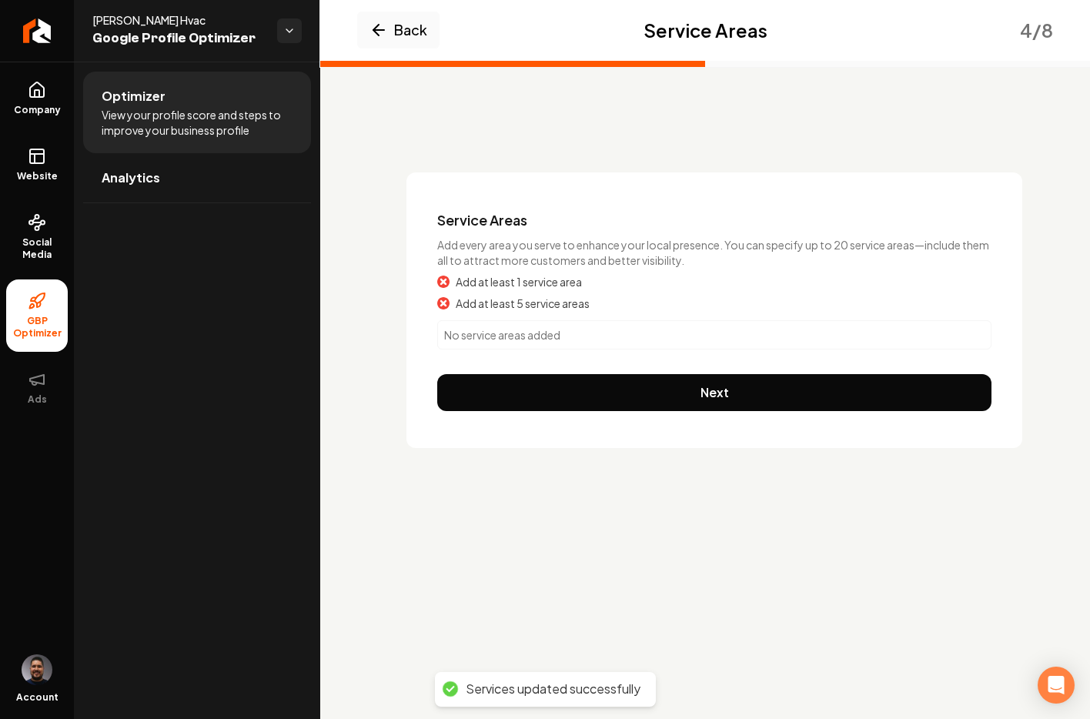
scroll to position [0, 0]
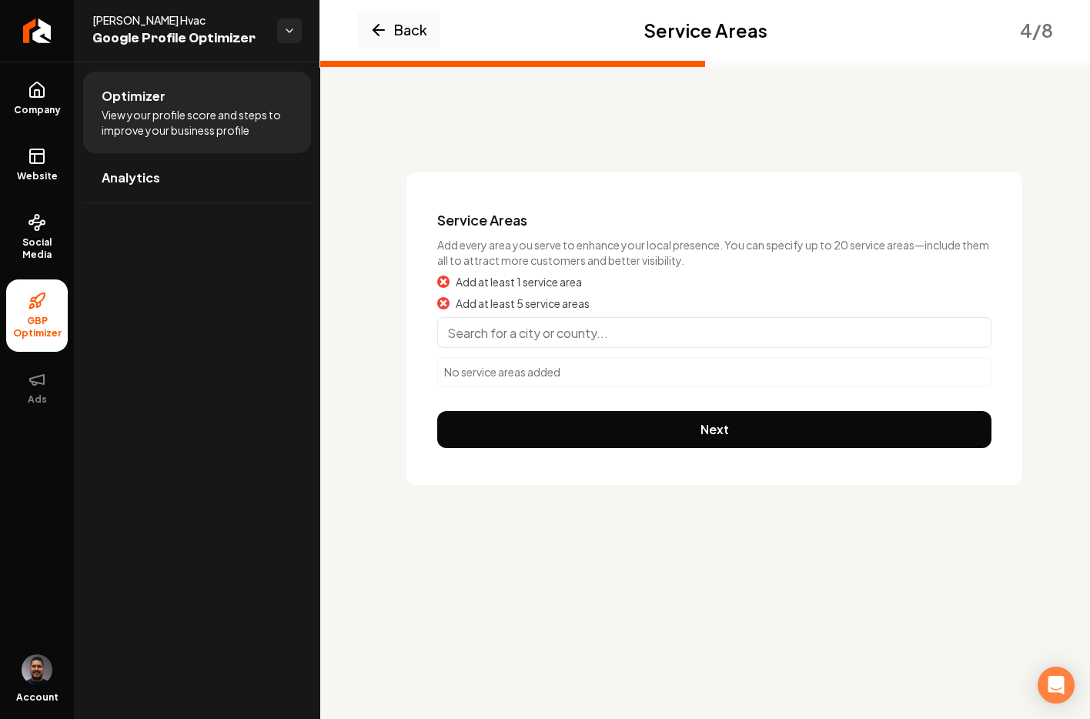
click at [467, 333] on input "Main content area" at bounding box center [714, 332] width 554 height 31
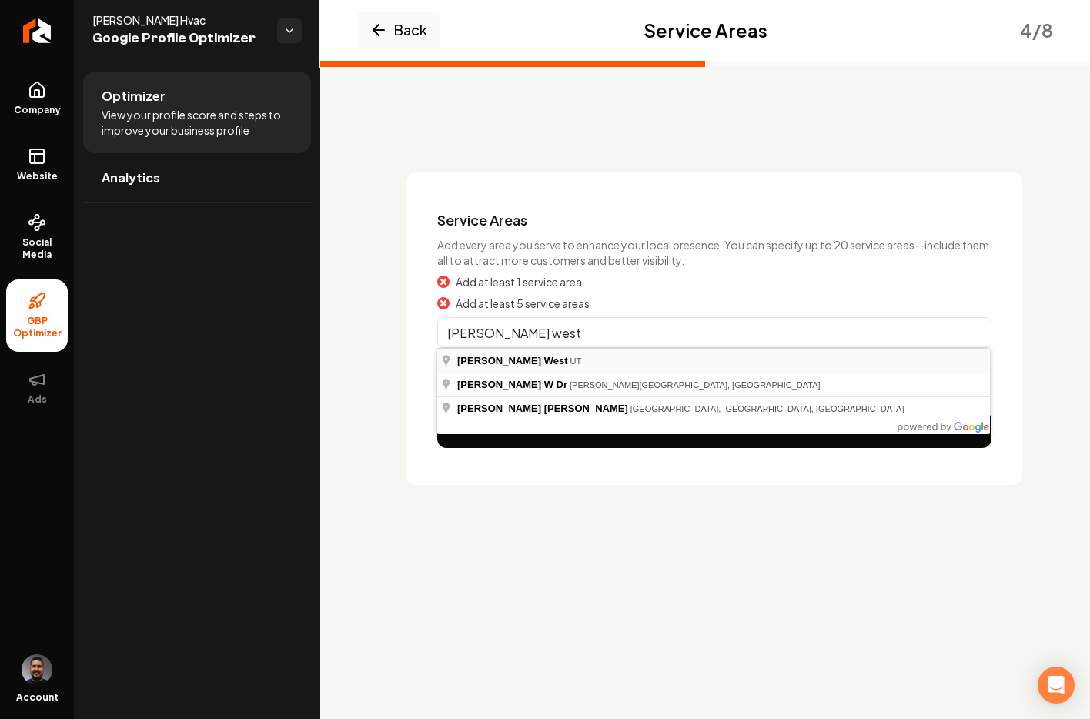
type input "[PERSON_NAME][GEOGRAPHIC_DATA], [GEOGRAPHIC_DATA]"
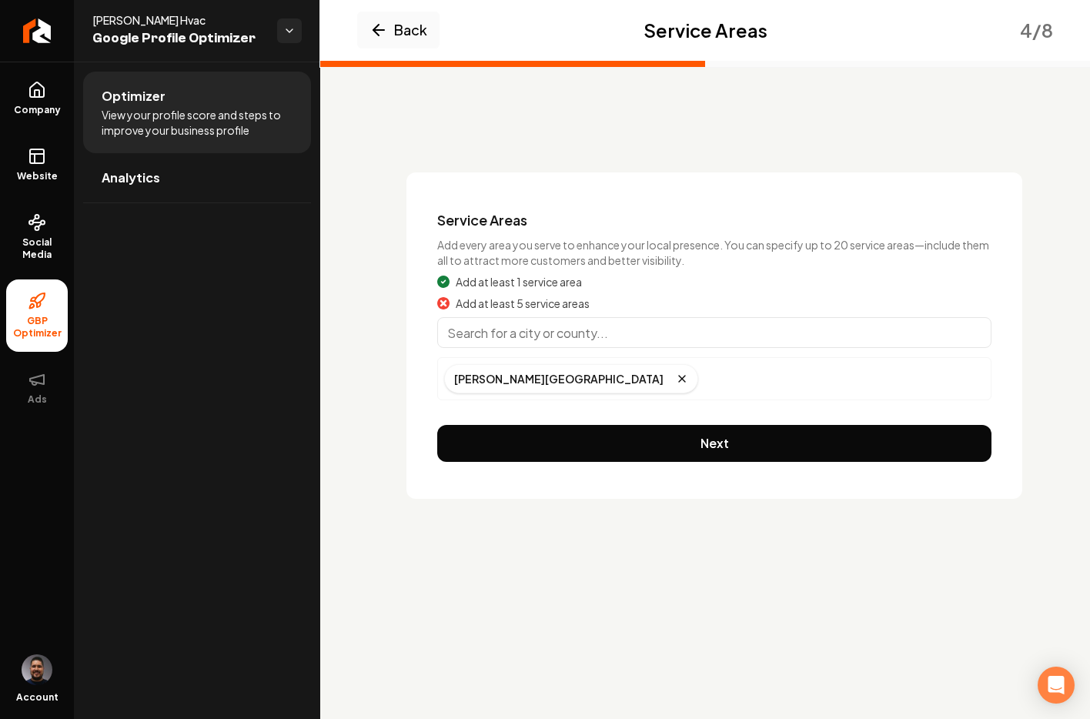
click at [474, 335] on input "Main content area" at bounding box center [714, 332] width 554 height 31
type input "[GEOGRAPHIC_DATA], [GEOGRAPHIC_DATA]"
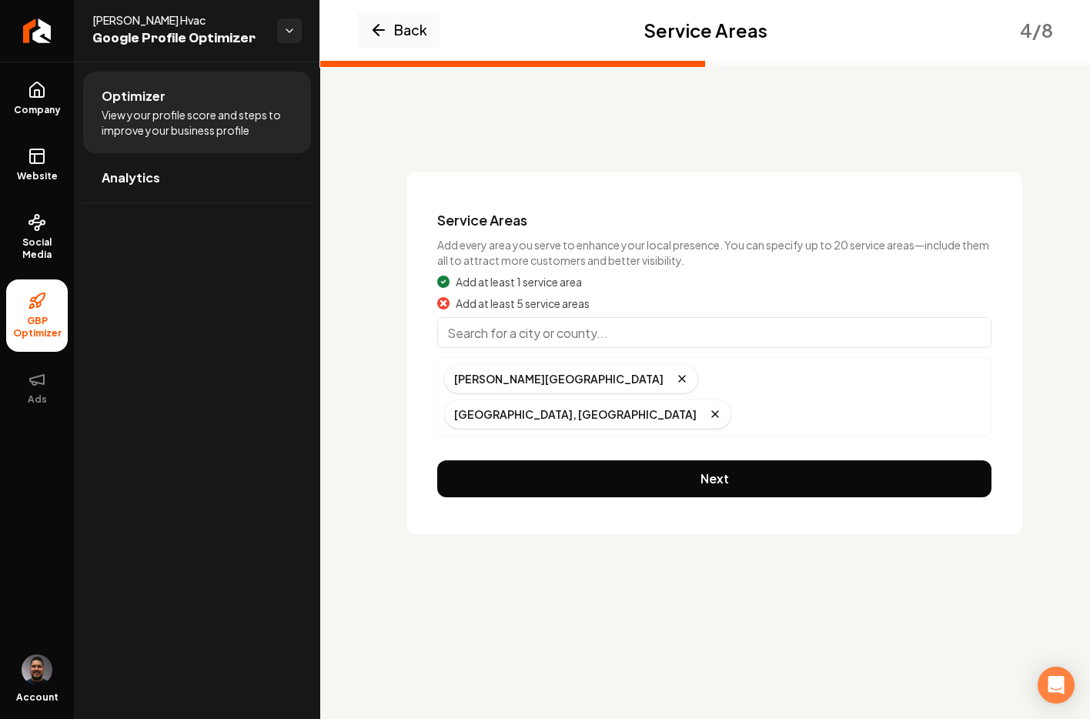
click at [584, 343] on input "Main content area" at bounding box center [714, 332] width 554 height 31
click at [477, 328] on input "Main content area" at bounding box center [714, 332] width 554 height 31
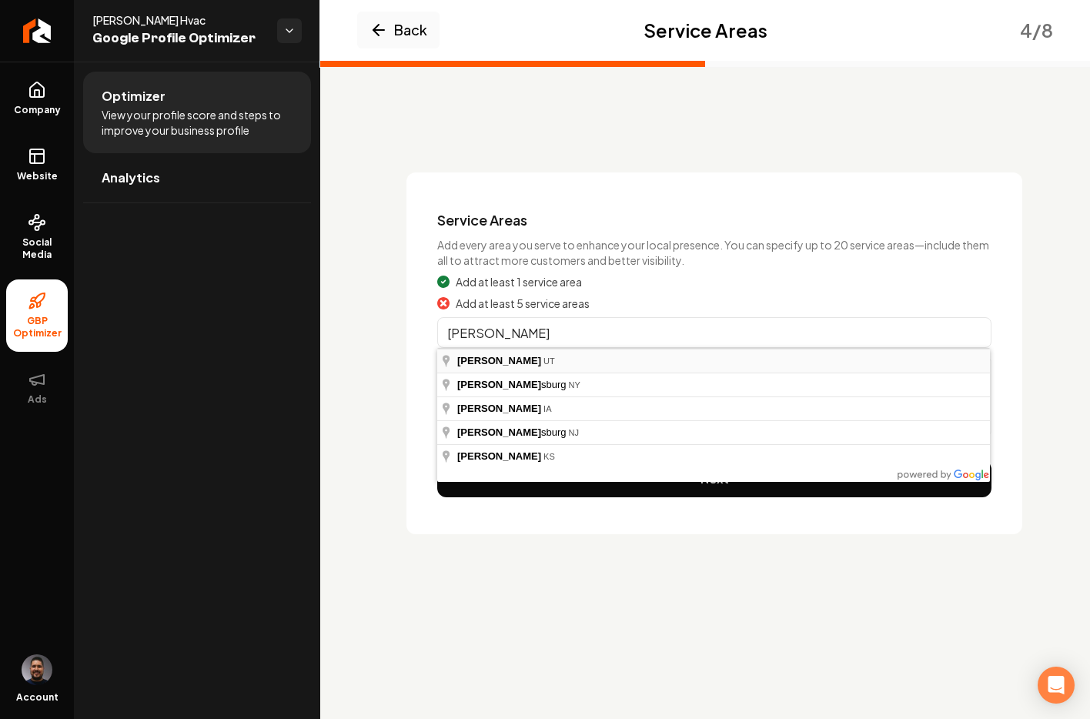
type input "Ogden, [GEOGRAPHIC_DATA]"
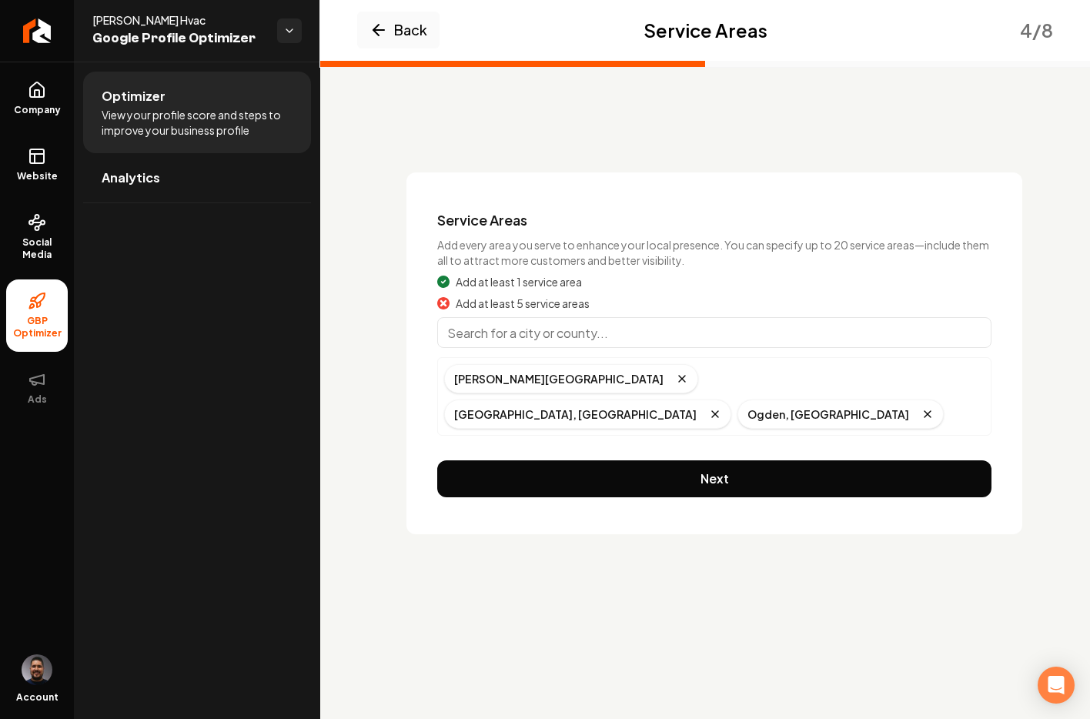
click at [622, 330] on input "Main content area" at bounding box center [714, 332] width 554 height 31
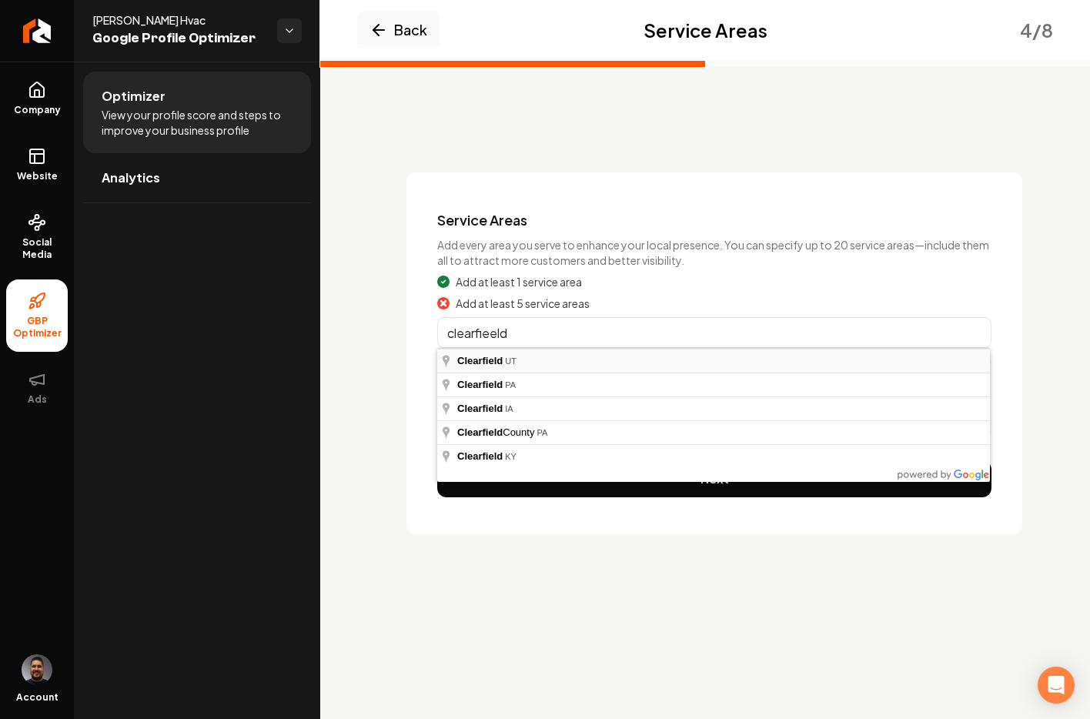
type input "Clearfield, [GEOGRAPHIC_DATA]"
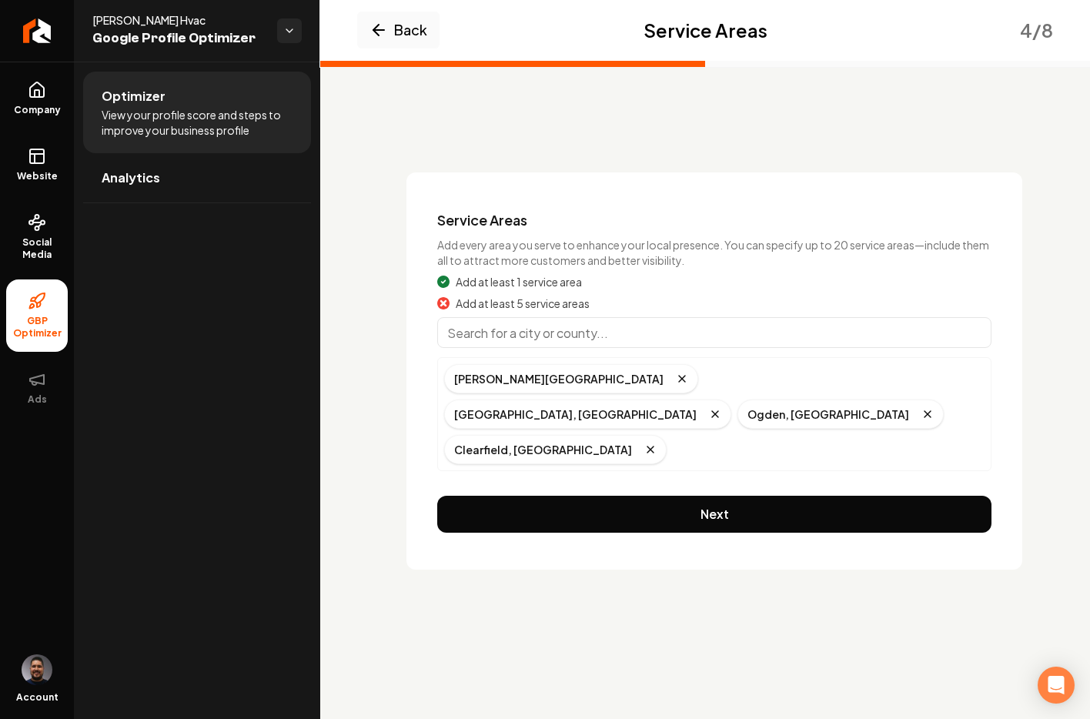
click at [542, 342] on input "Main content area" at bounding box center [714, 332] width 554 height 31
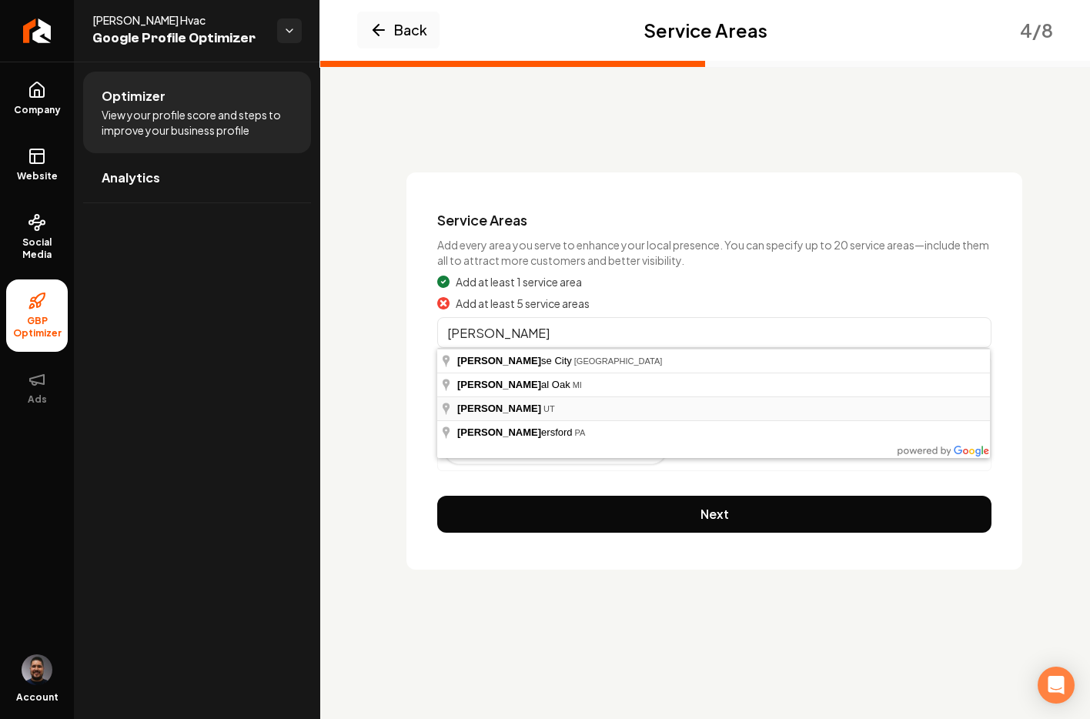
type input "[PERSON_NAME], [GEOGRAPHIC_DATA]"
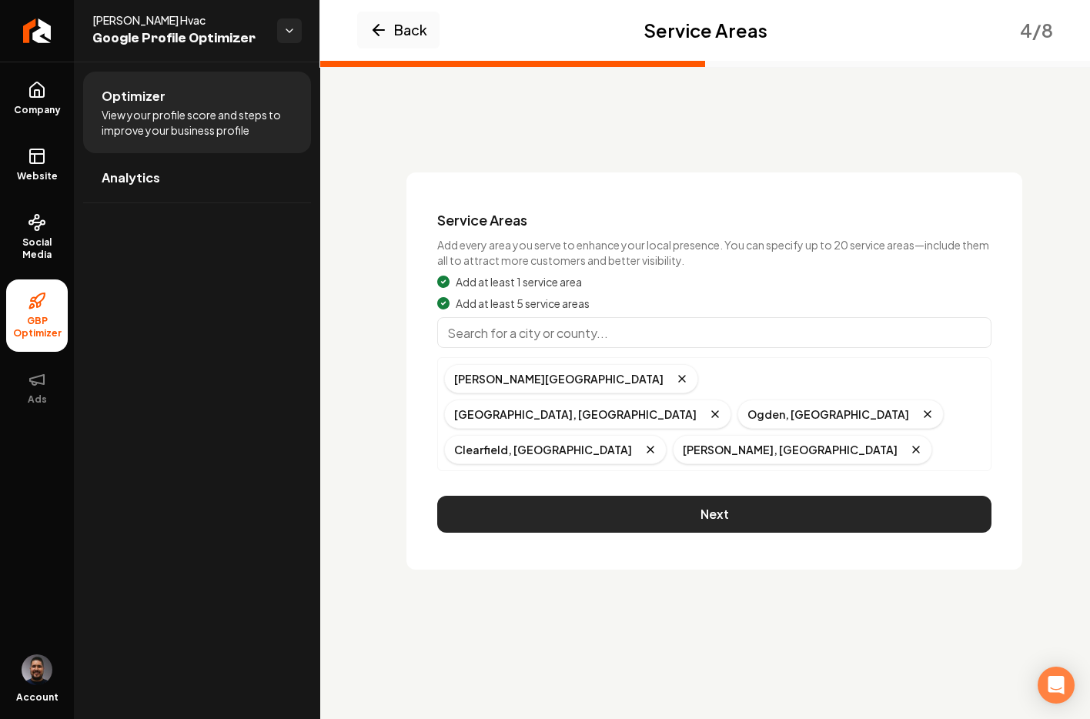
click at [672, 496] on button "Next" at bounding box center [714, 514] width 554 height 37
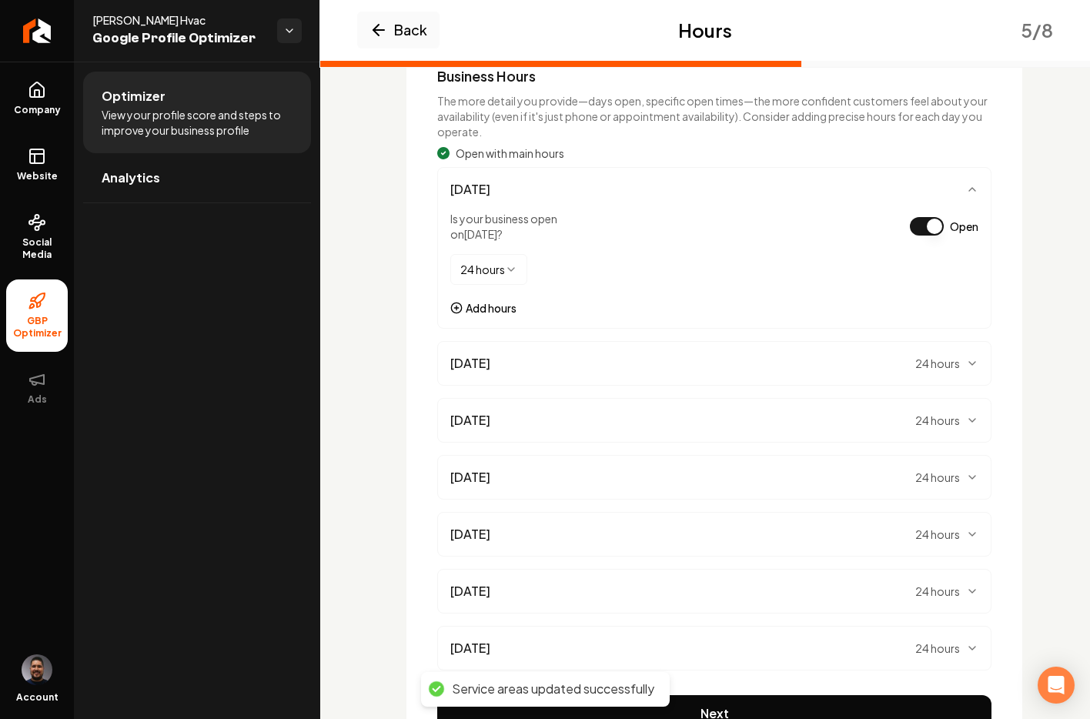
scroll to position [231, 0]
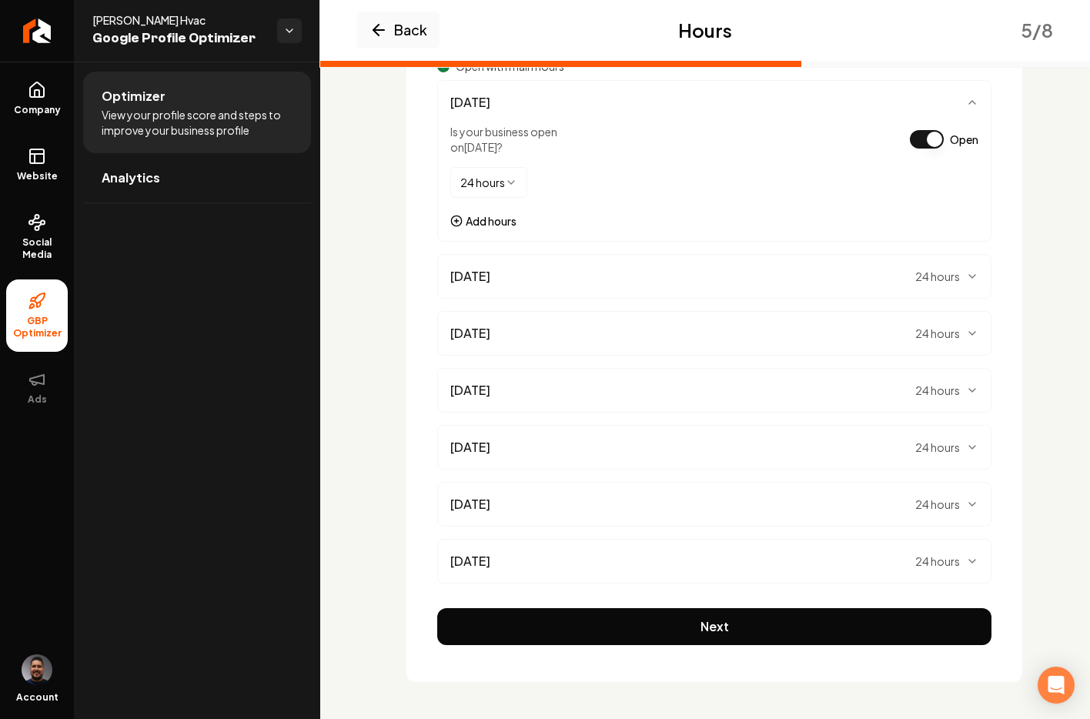
click at [678, 628] on button "Next" at bounding box center [714, 626] width 554 height 37
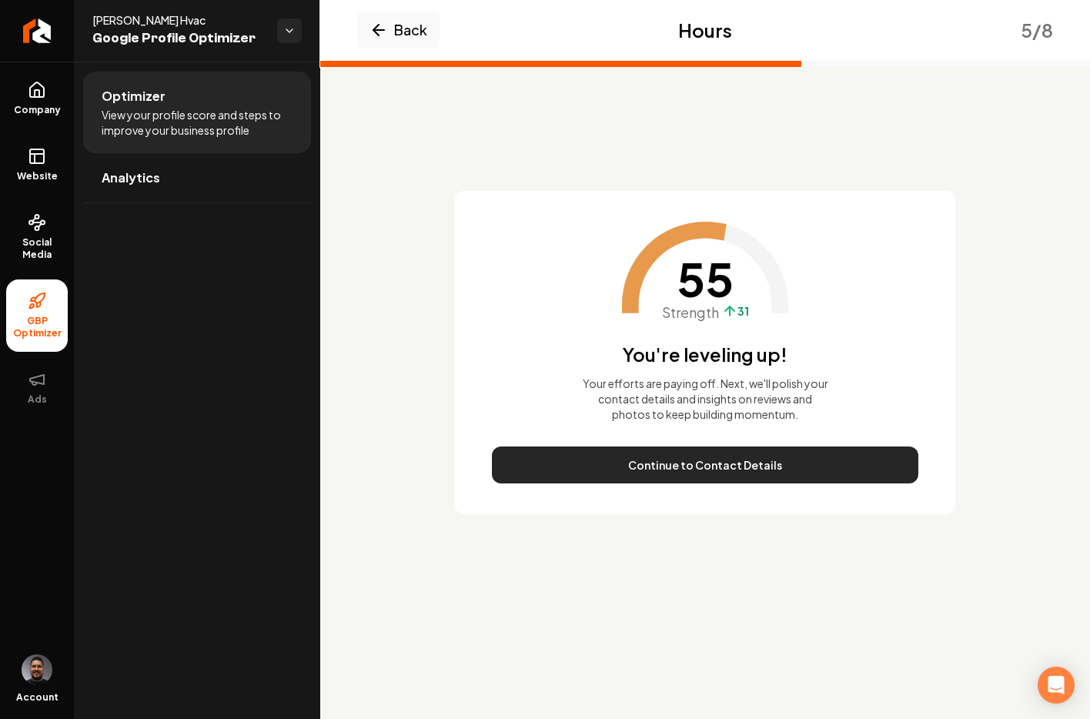
click at [633, 473] on button "Continue to Contact Details" at bounding box center [705, 465] width 427 height 37
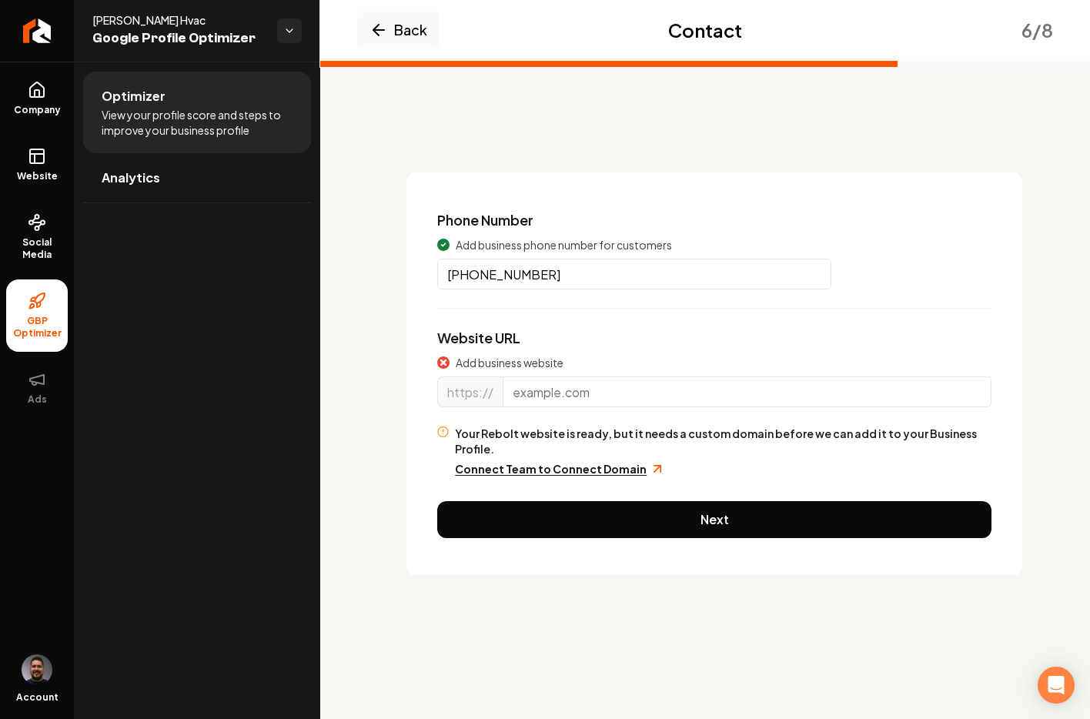
click at [554, 389] on input "Main content area" at bounding box center [747, 392] width 489 height 31
click at [558, 394] on input "Main content area" at bounding box center [747, 392] width 489 height 31
paste input "[DOMAIN_NAME]"
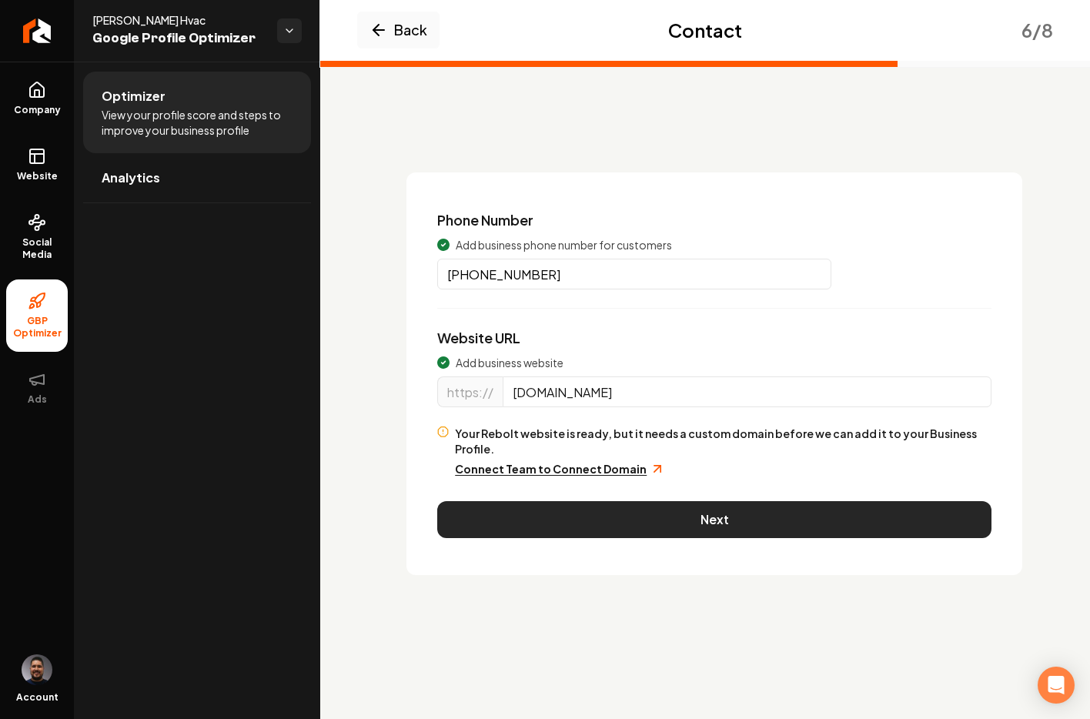
type input "[DOMAIN_NAME]"
click at [617, 501] on button "Next" at bounding box center [714, 519] width 554 height 37
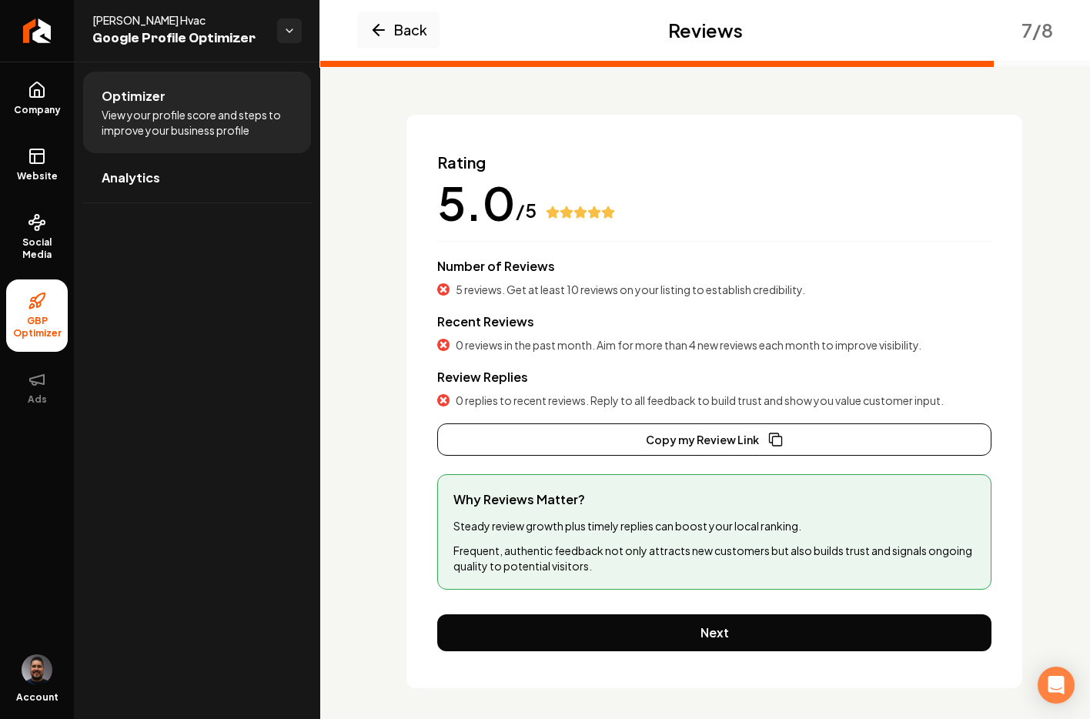
scroll to position [64, 0]
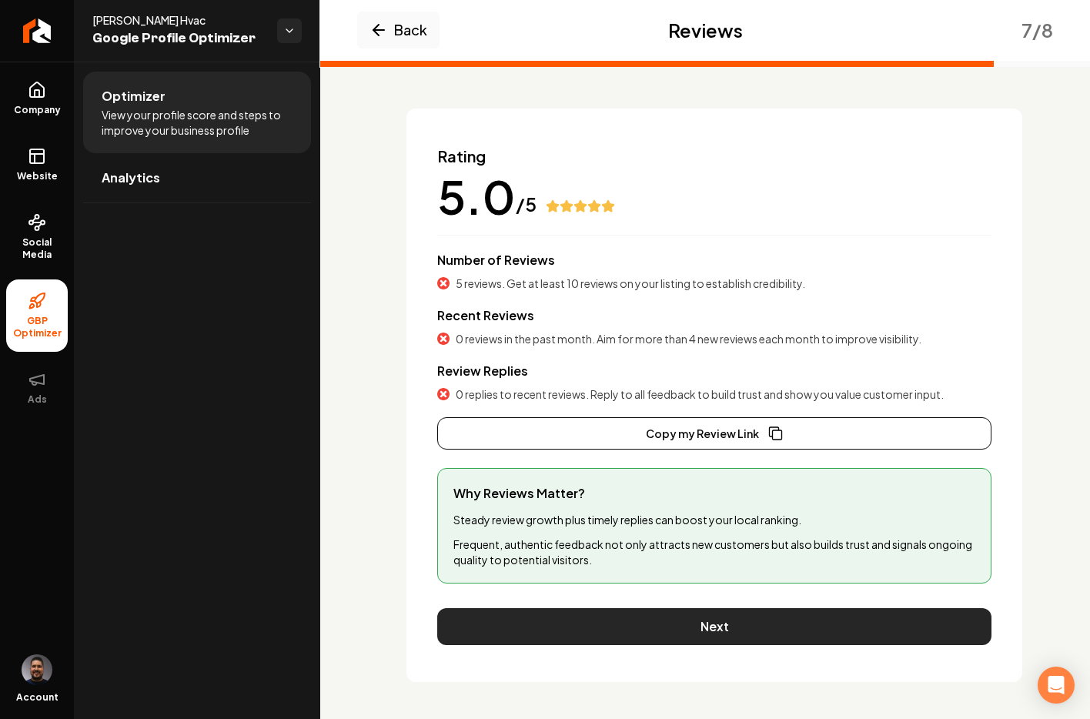
click at [723, 624] on button "Next" at bounding box center [714, 626] width 554 height 37
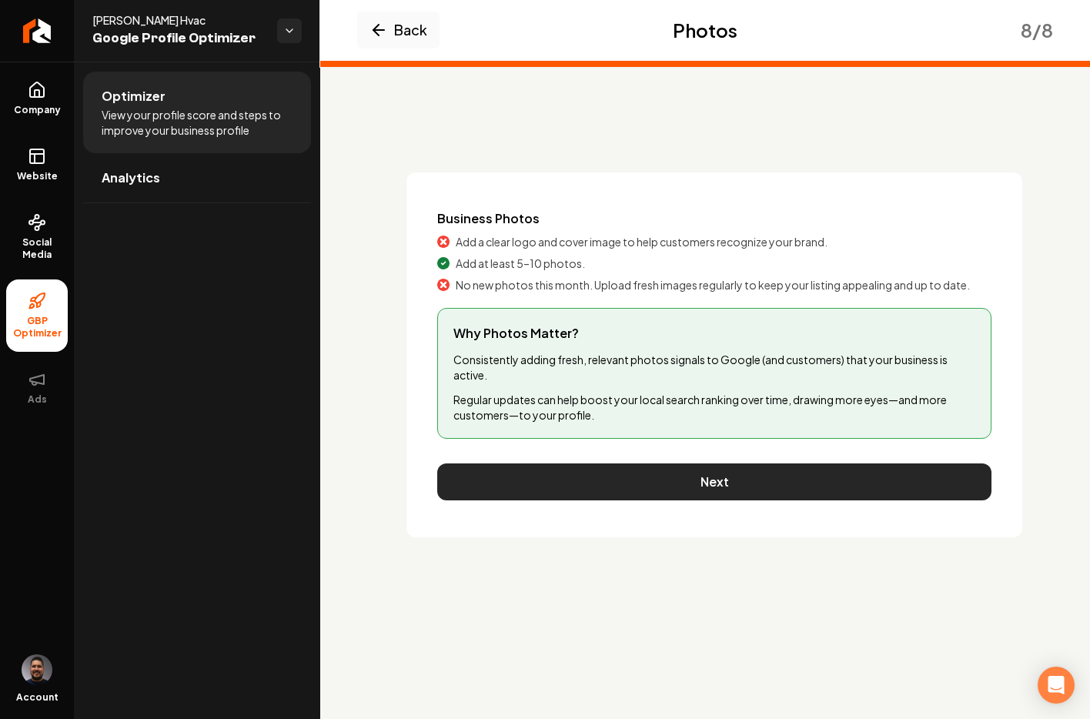
click at [616, 492] on button "Next" at bounding box center [714, 482] width 554 height 37
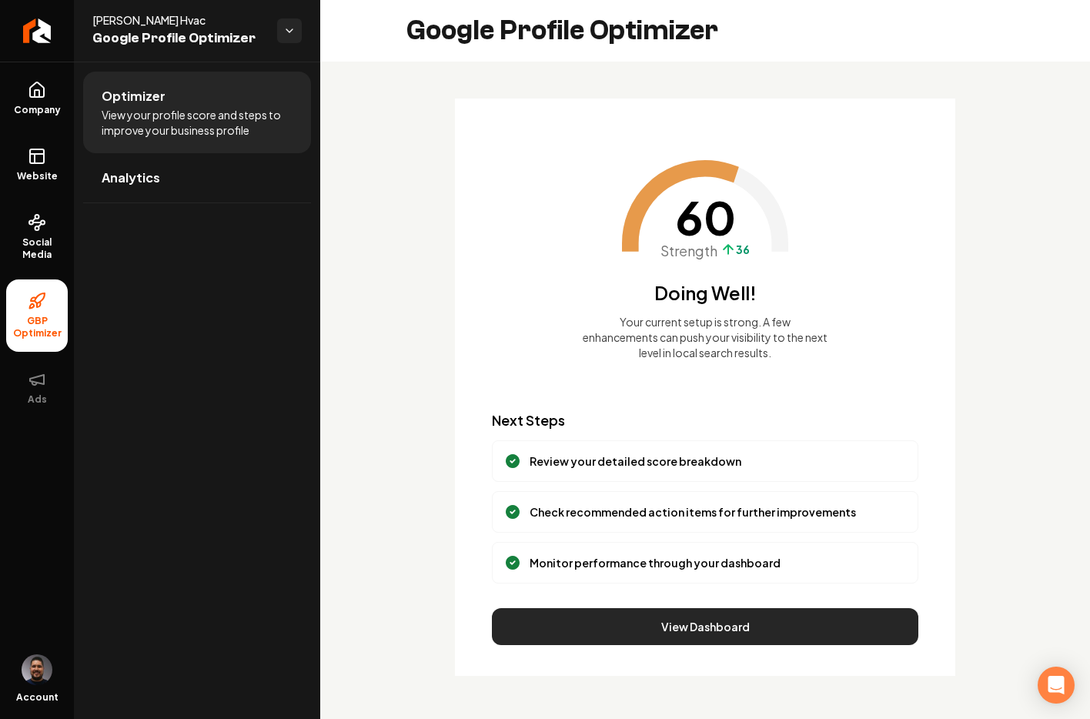
click at [763, 632] on button "View Dashboard" at bounding box center [705, 626] width 427 height 37
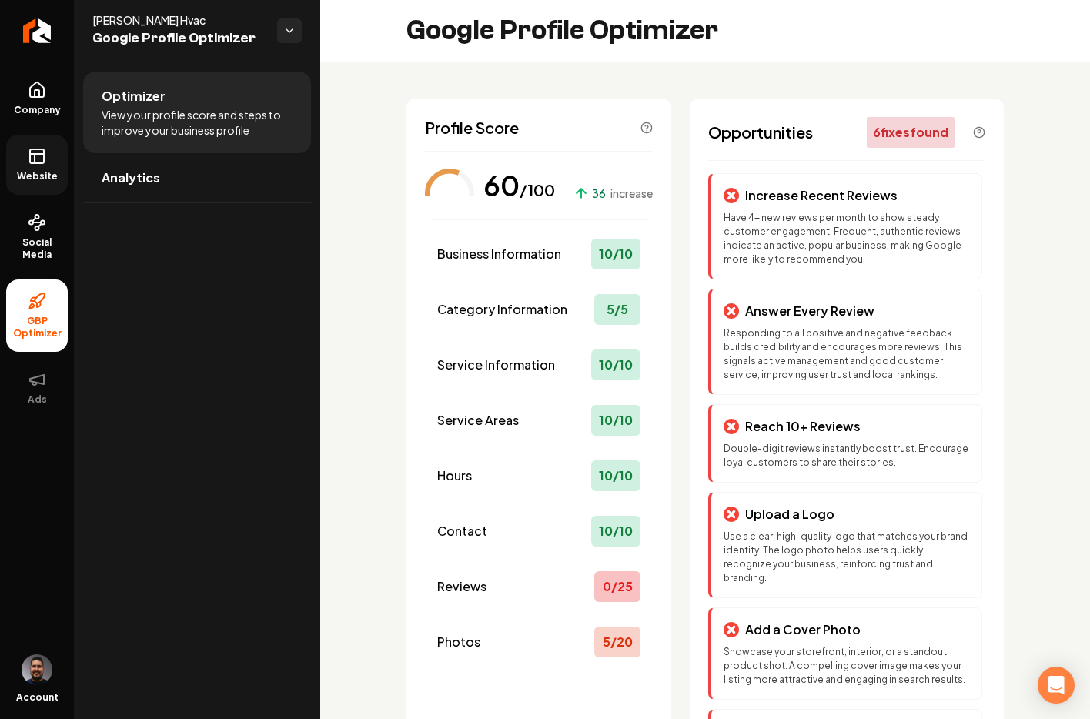
click at [41, 166] on link "Website" at bounding box center [37, 165] width 62 height 60
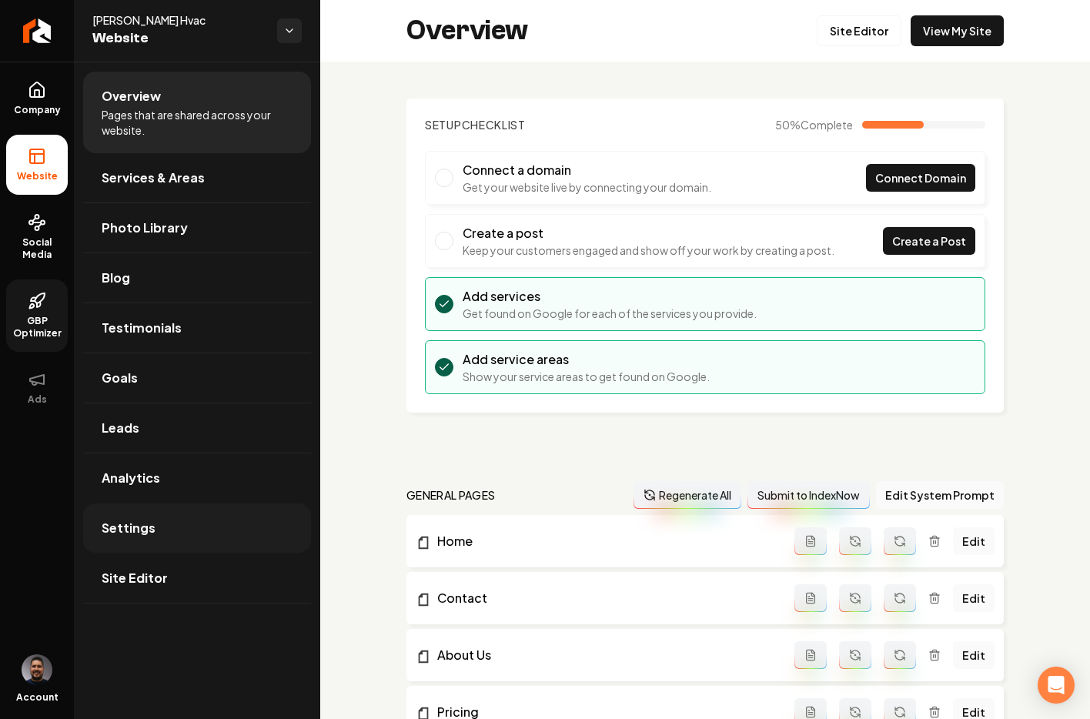
click at [144, 521] on span "Settings" at bounding box center [129, 528] width 54 height 18
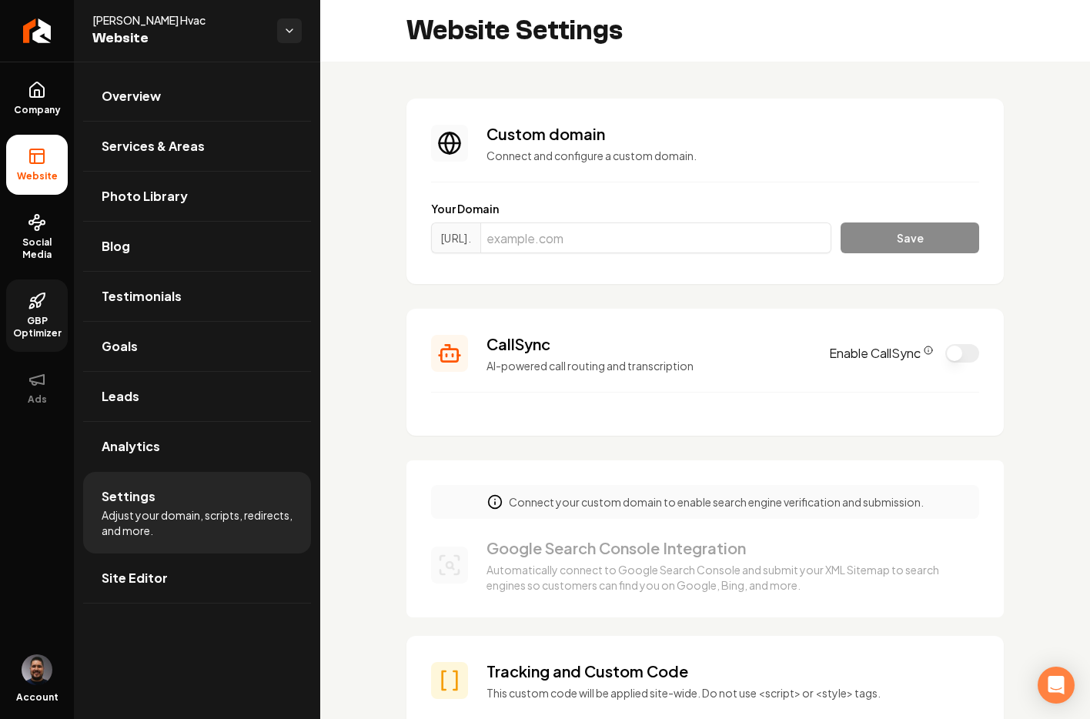
click at [927, 354] on button "Enable CallSync" at bounding box center [963, 353] width 34 height 18
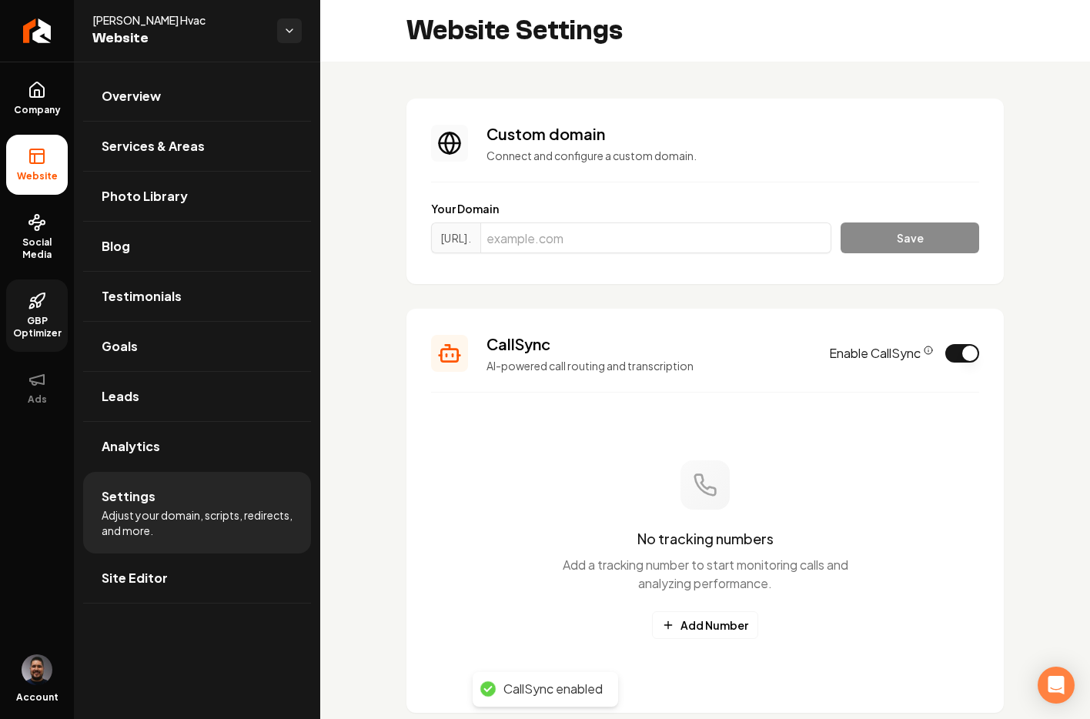
scroll to position [240, 0]
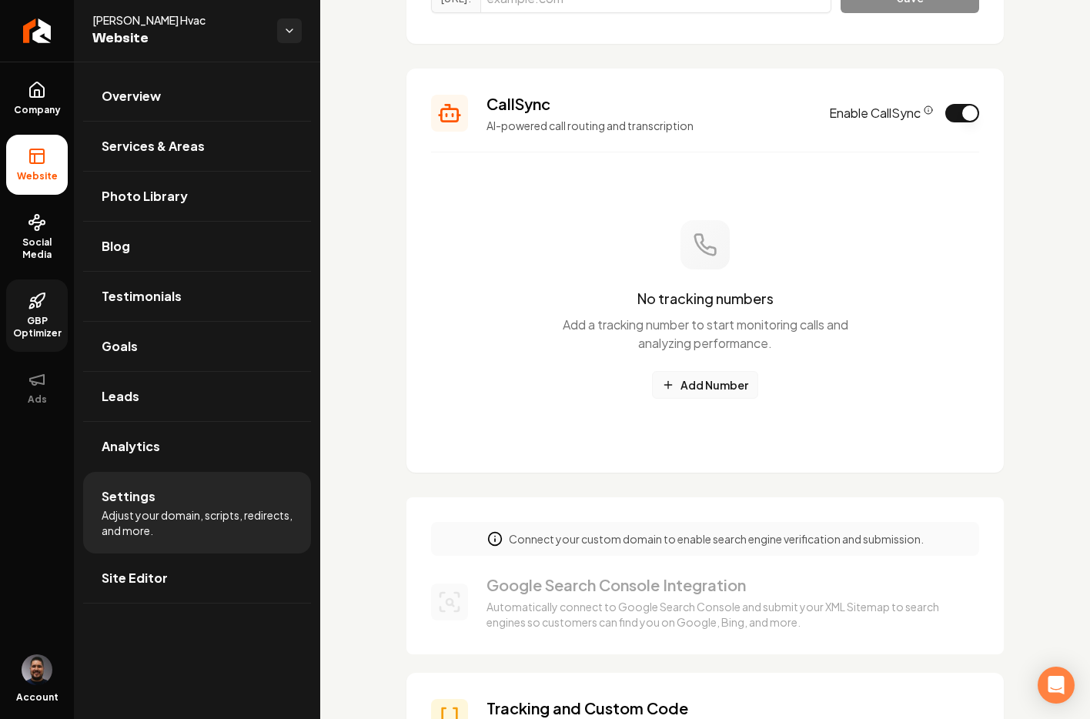
click at [715, 381] on button "Add Number" at bounding box center [705, 385] width 106 height 28
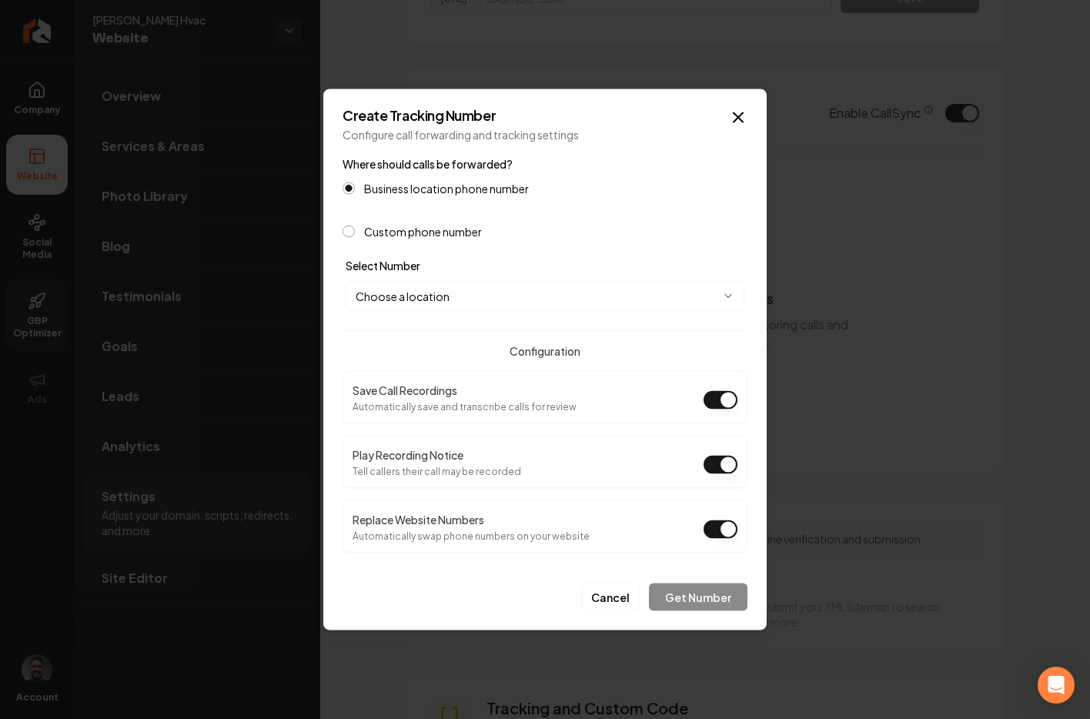
click at [718, 472] on button "Play Recording Notice" at bounding box center [721, 465] width 34 height 18
click at [437, 300] on body "Company Website Social Media GBP Optimizer Ads Account [PERSON_NAME] Hvac Websi…" at bounding box center [545, 359] width 1090 height 719
select select "**********"
click at [695, 599] on button "Get Number" at bounding box center [698, 598] width 99 height 28
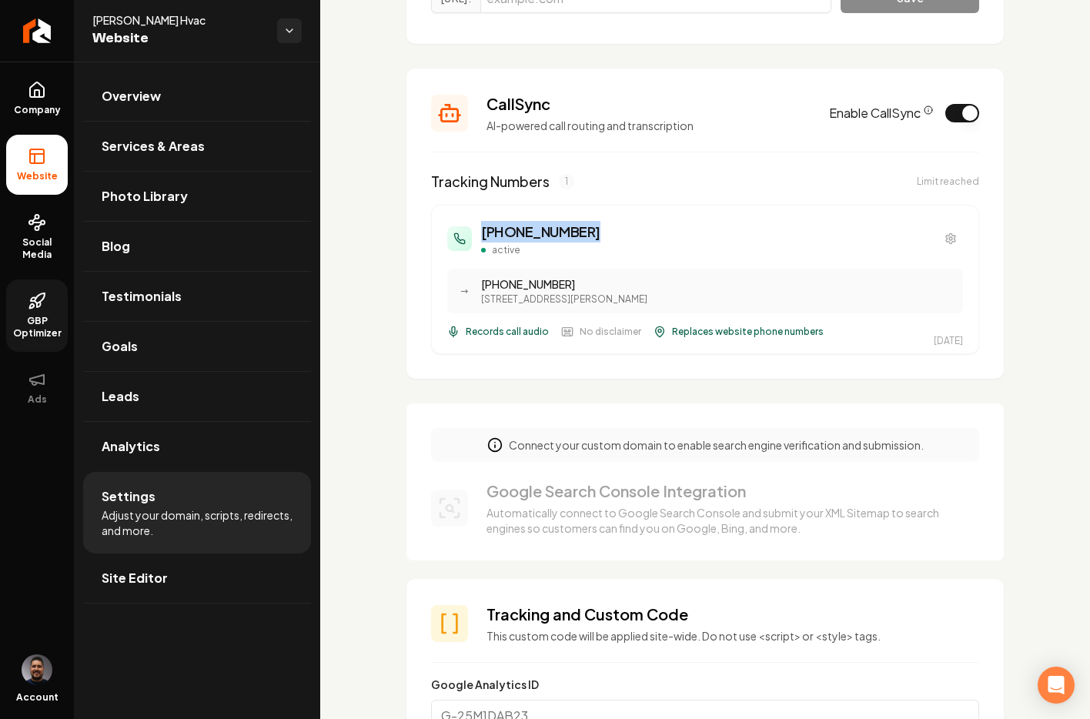
drag, startPoint x: 590, startPoint y: 236, endPoint x: 480, endPoint y: 232, distance: 110.2
click at [480, 232] on div "[PHONE_NUMBER] active" at bounding box center [705, 238] width 516 height 35
click at [914, 102] on div "CallSync AI-powered call routing and transcription Enable CallSync" at bounding box center [705, 113] width 548 height 40
click at [924, 112] on icon "CallSync Info" at bounding box center [928, 109] width 9 height 9
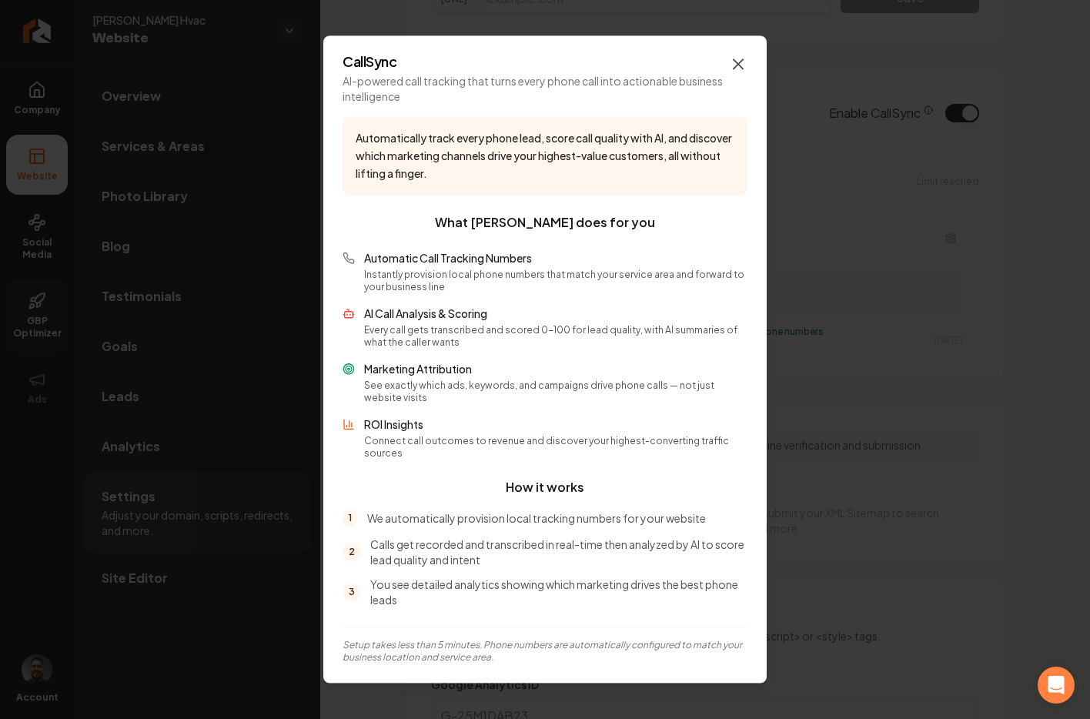
click at [739, 70] on icon "button" at bounding box center [738, 64] width 18 height 18
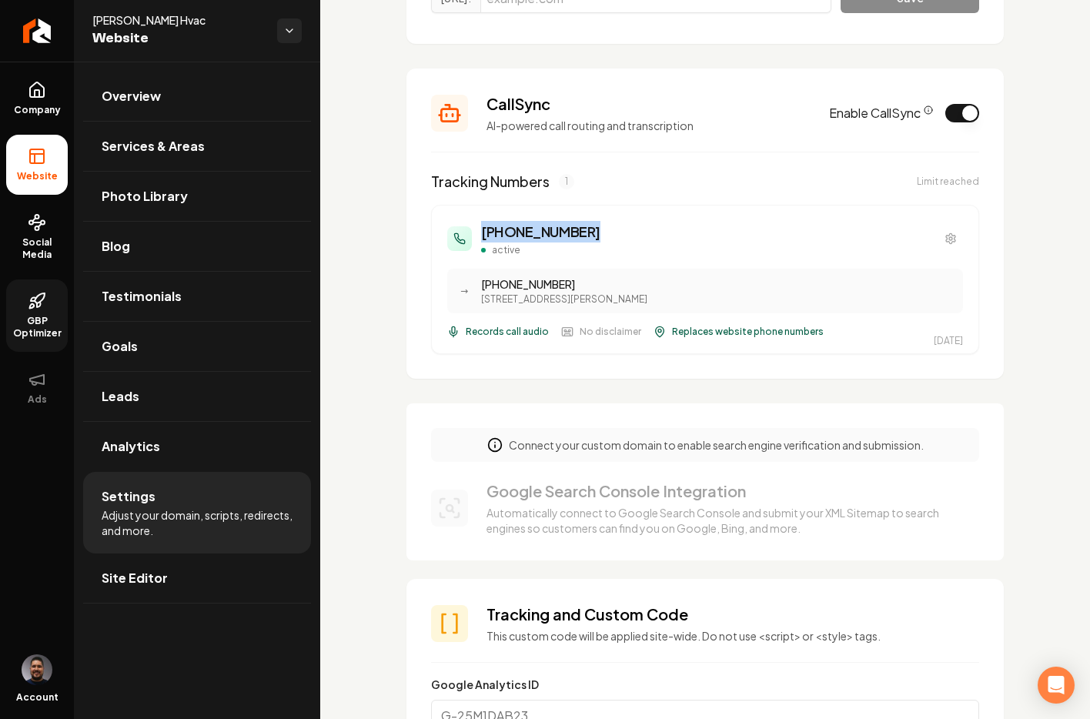
drag, startPoint x: 588, startPoint y: 222, endPoint x: 545, endPoint y: 254, distance: 53.3
click at [455, 218] on div "[PHONE_NUMBER] active → [PHONE_NUMBER] 2652 W [STREET_ADDRESS] Records call aud…" at bounding box center [705, 279] width 548 height 149
click at [136, 387] on span "Leads" at bounding box center [121, 396] width 38 height 18
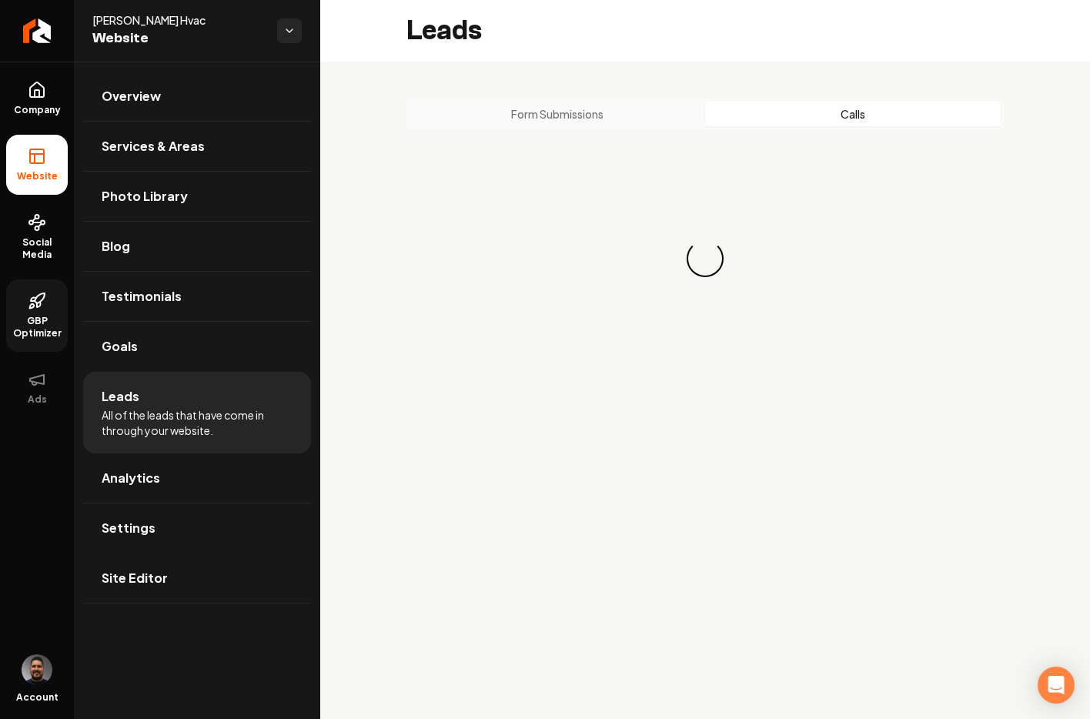
click at [832, 105] on button "Calls" at bounding box center [853, 114] width 296 height 25
